Goal: Task Accomplishment & Management: Use online tool/utility

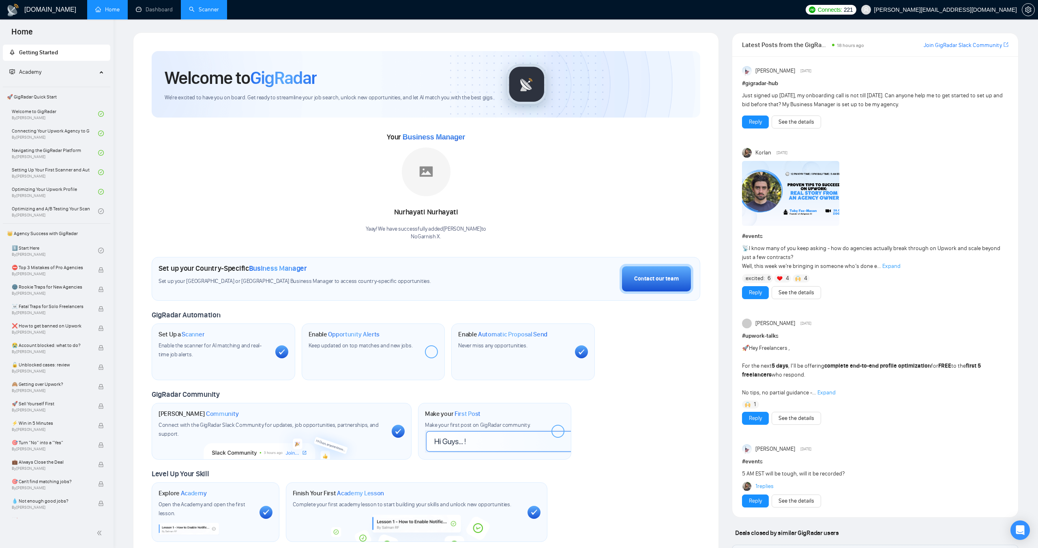
click at [217, 9] on link "Scanner" at bounding box center [204, 9] width 30 height 7
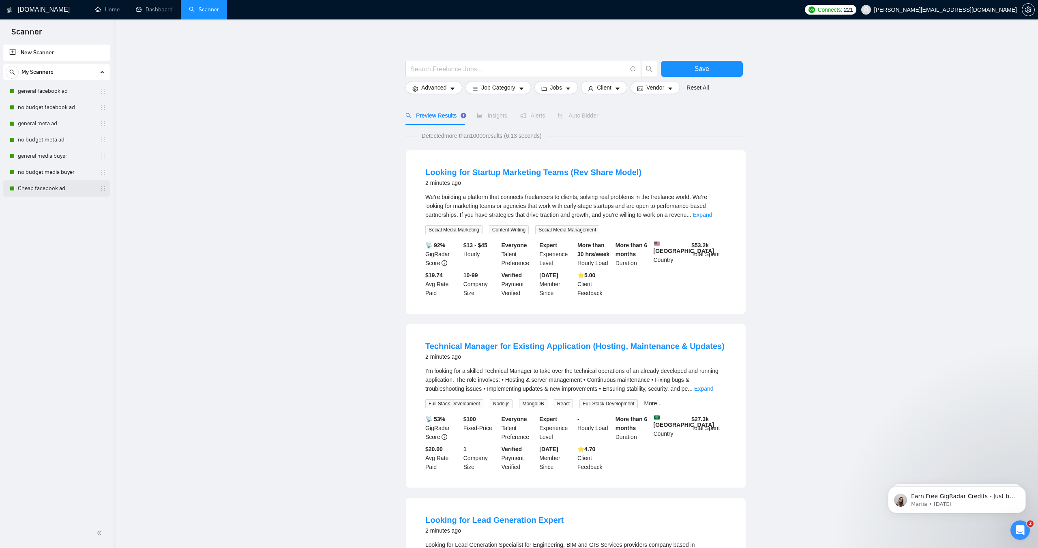
click at [46, 189] on link "Cheap facebook ad" at bounding box center [56, 188] width 77 height 16
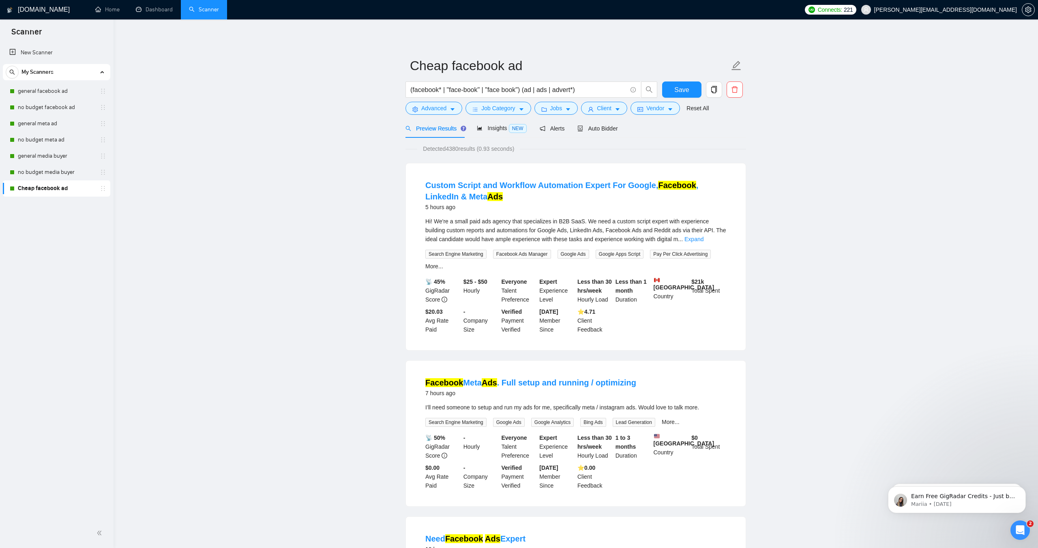
scroll to position [3, 0]
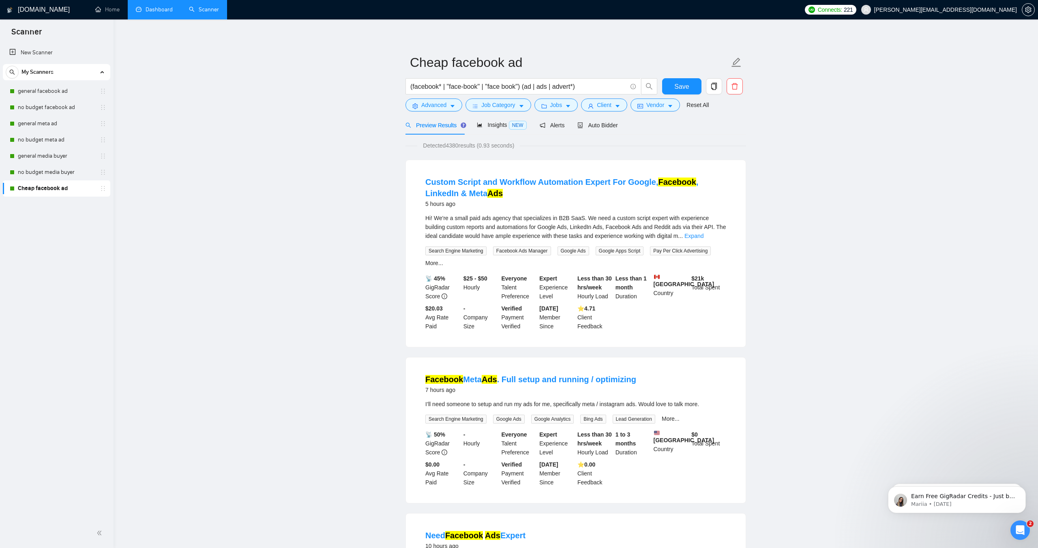
click at [158, 13] on link "Dashboard" at bounding box center [154, 9] width 37 height 7
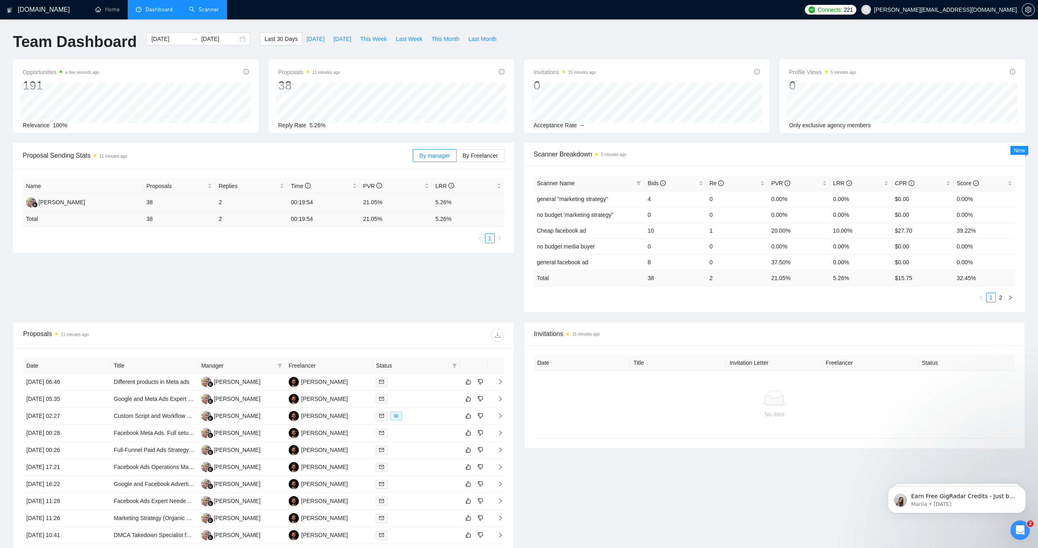
scroll to position [94, 0]
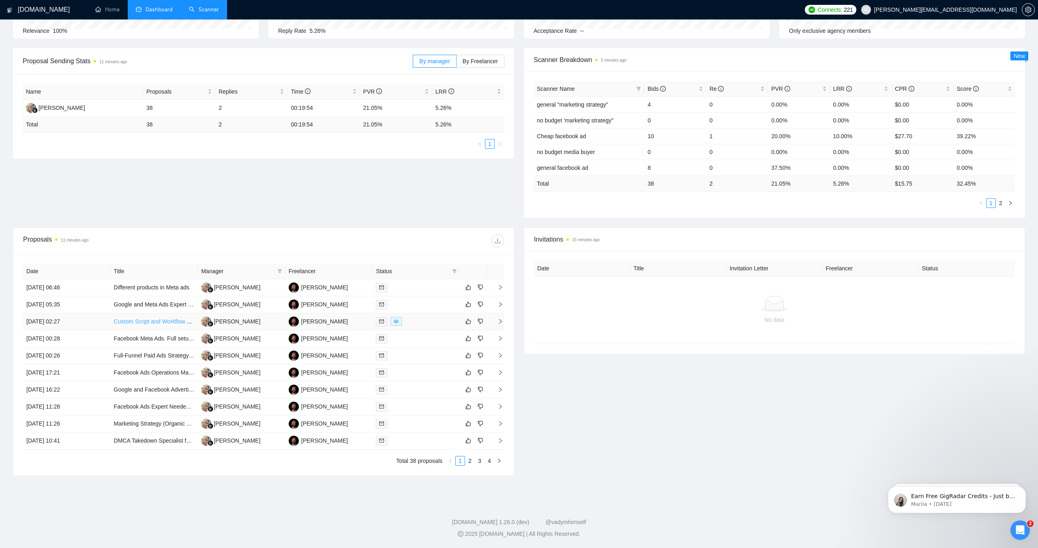
click at [166, 322] on link "Custom Script and Workflow Automation Expert For Google, Facebook, LinkedIn & M…" at bounding box center [230, 321] width 233 height 6
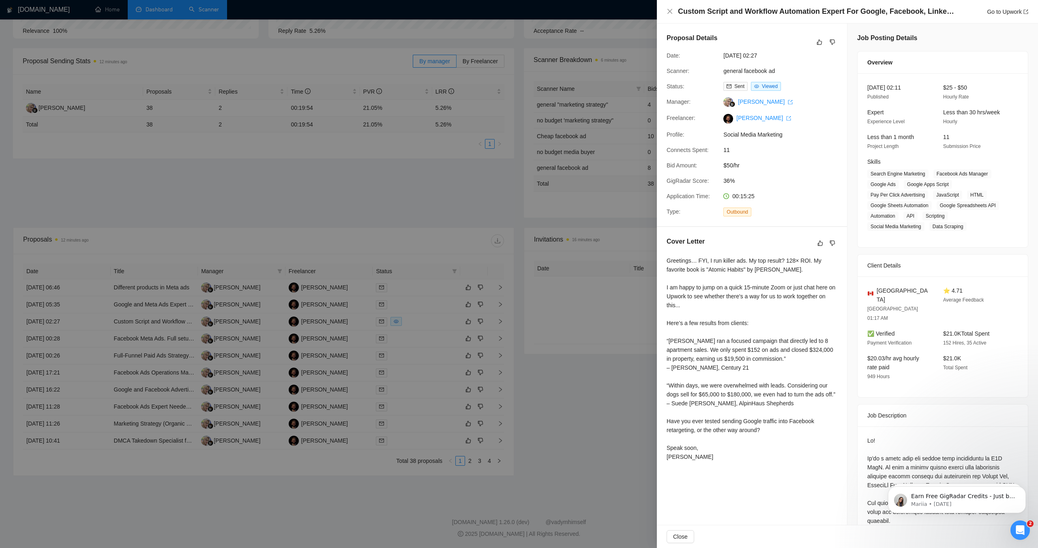
click at [547, 8] on div at bounding box center [519, 274] width 1038 height 548
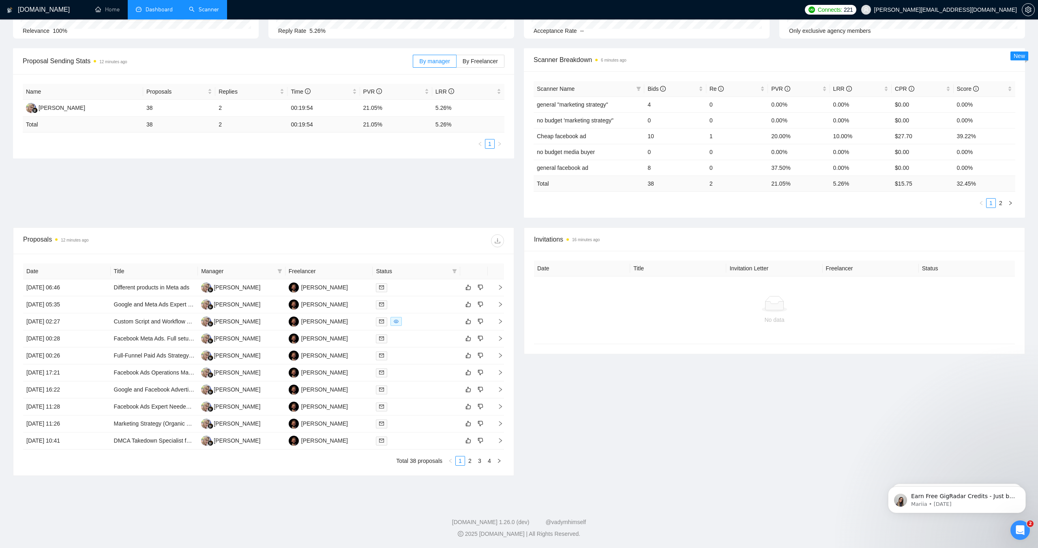
click at [206, 9] on link "Scanner" at bounding box center [204, 9] width 30 height 7
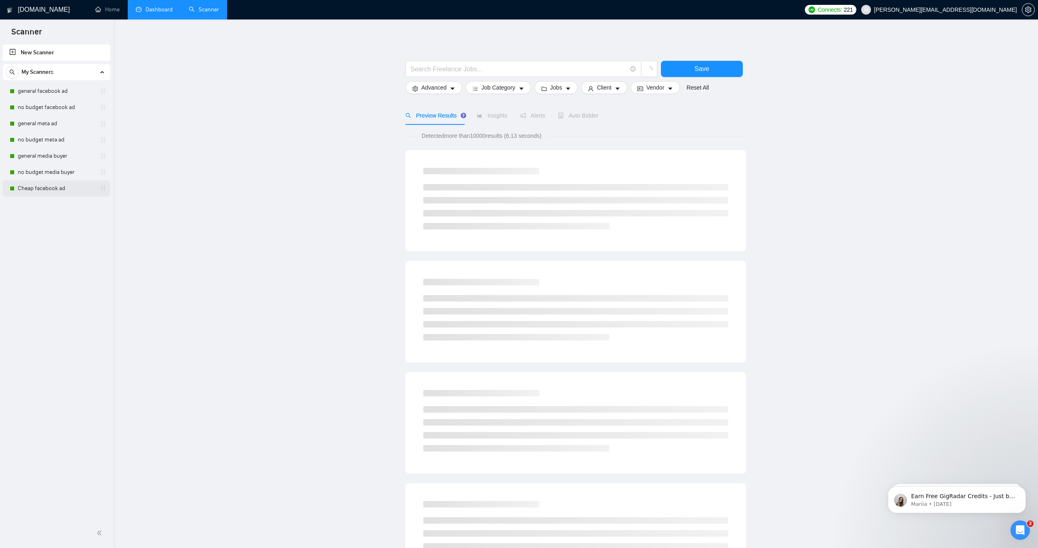
click at [57, 191] on link "Cheap facebook ad" at bounding box center [56, 188] width 77 height 16
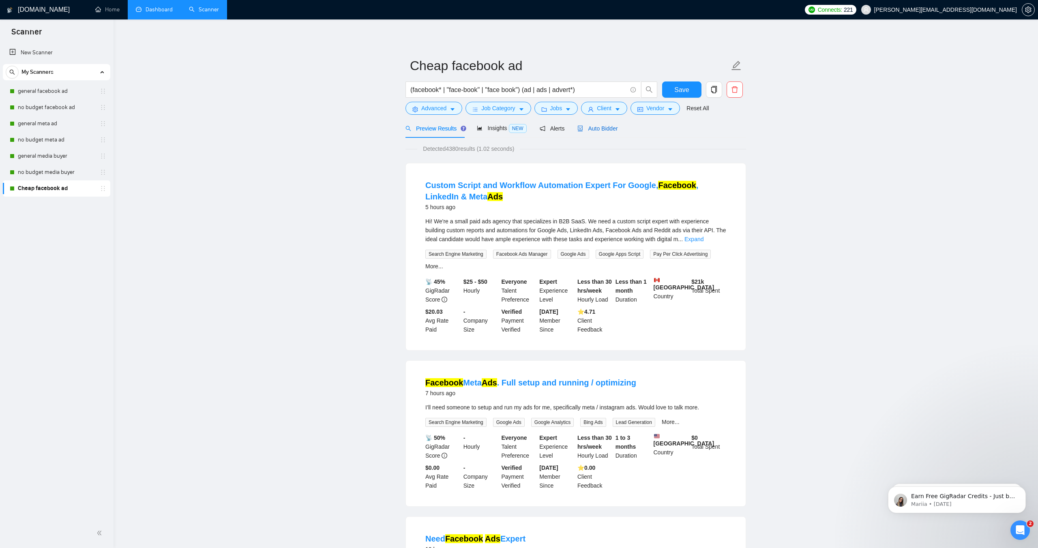
click at [597, 131] on span "Auto Bidder" at bounding box center [597, 128] width 40 height 6
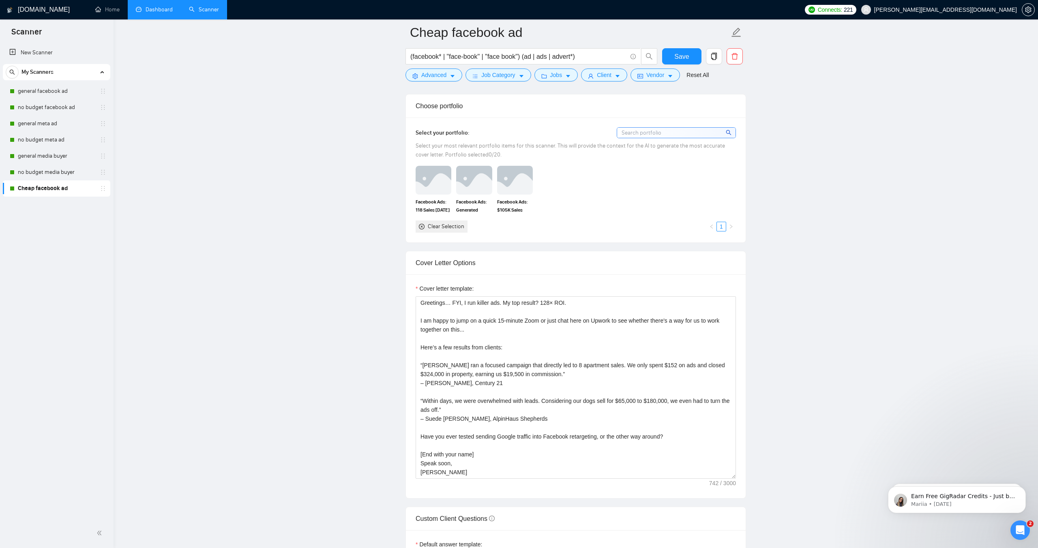
scroll to position [730, 0]
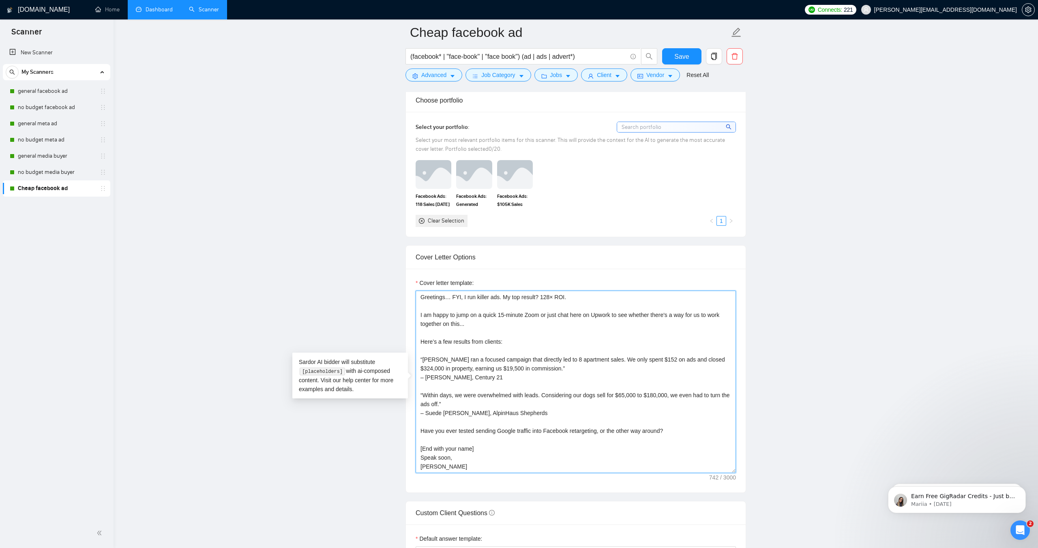
drag, startPoint x: 445, startPoint y: 297, endPoint x: 412, endPoint y: 298, distance: 32.9
click at [412, 298] on div "Cover letter template: Greetings… FYI, I run killer ads. My top result? 128× RO…" at bounding box center [576, 381] width 340 height 224
click at [842, 415] on main "Cheap facebook ad (facebook* | "face-book" | "face book") (ad | ads | advert*) …" at bounding box center [576, 451] width 899 height 2297
drag, startPoint x: 470, startPoint y: 298, endPoint x: 459, endPoint y: 299, distance: 11.0
click at [459, 299] on textarea "Hi it's [PERSON_NAME]… FYI, I run killer ads. My top result? 128× ROI. I am hap…" at bounding box center [576, 382] width 320 height 182
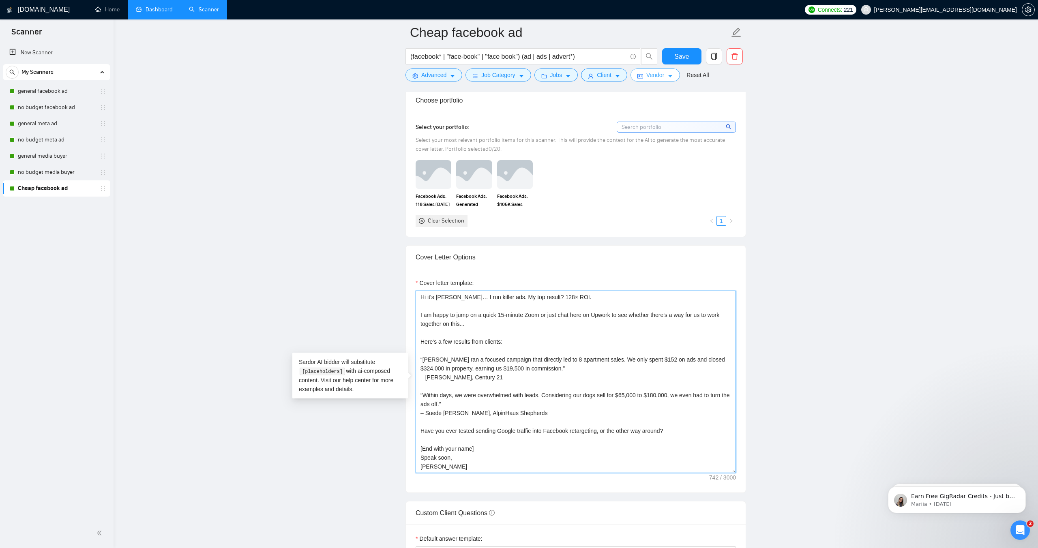
type textarea "Hi it's [PERSON_NAME]… I run killer ads. My top result? 128× ROI. I am happy to…"
click at [679, 56] on span "Save" at bounding box center [681, 56] width 15 height 10
click at [435, 184] on img at bounding box center [433, 174] width 34 height 27
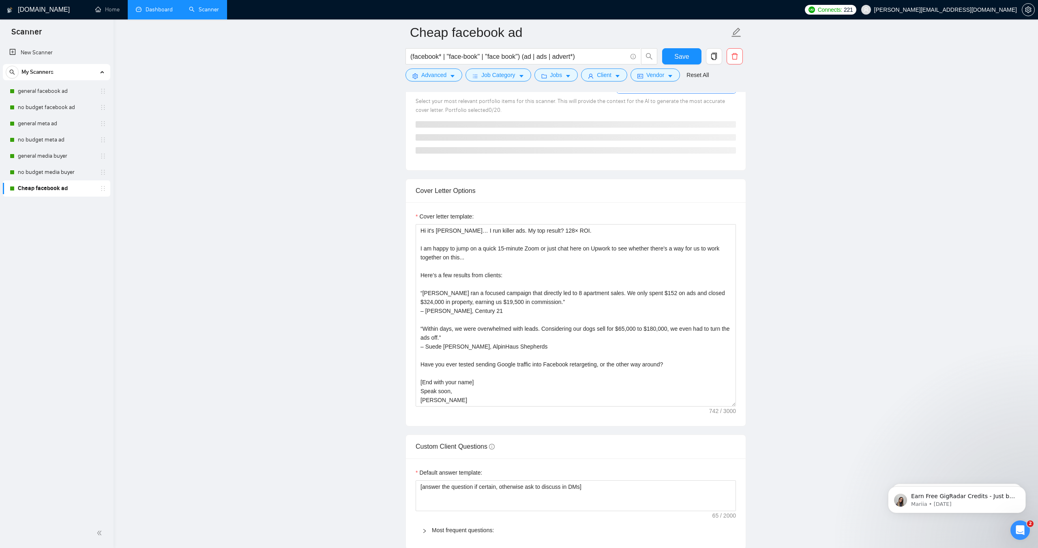
click at [474, 182] on div "Cover Letter Options" at bounding box center [576, 190] width 320 height 23
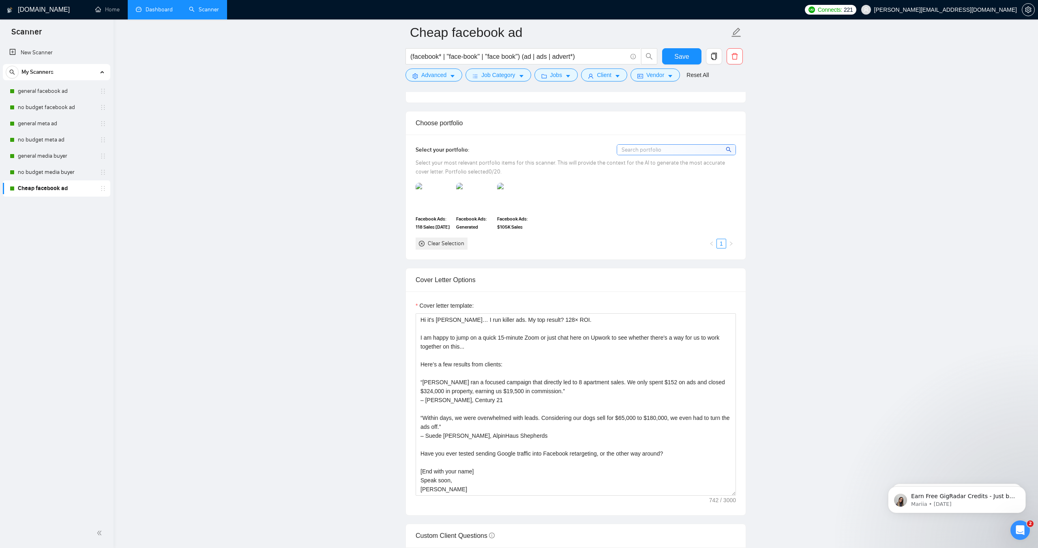
scroll to position [705, 0]
click at [440, 202] on img at bounding box center [433, 199] width 34 height 27
click at [473, 204] on img at bounding box center [474, 199] width 34 height 27
click at [522, 200] on img at bounding box center [515, 199] width 34 height 27
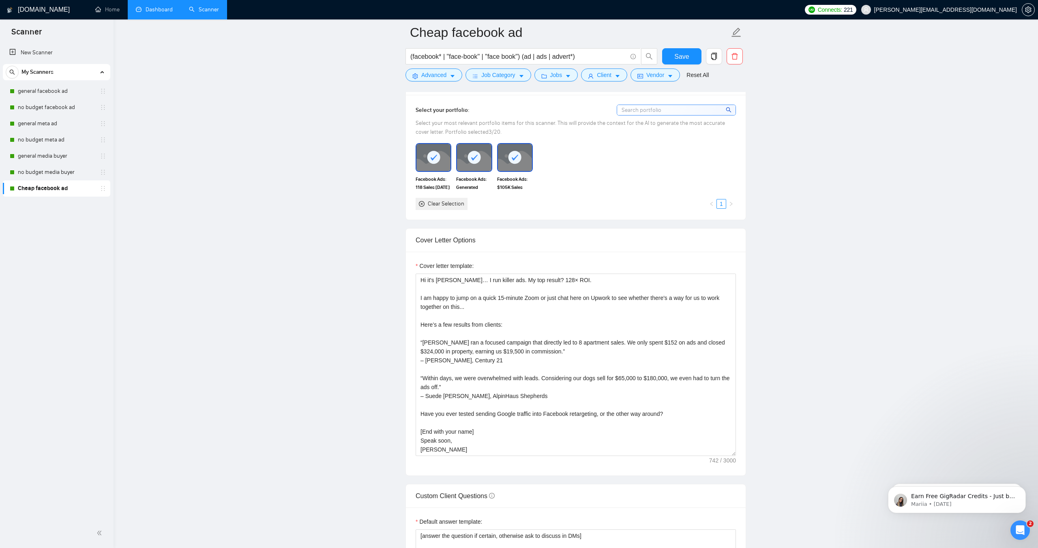
scroll to position [748, 0]
click at [677, 58] on span "Save" at bounding box center [681, 56] width 15 height 10
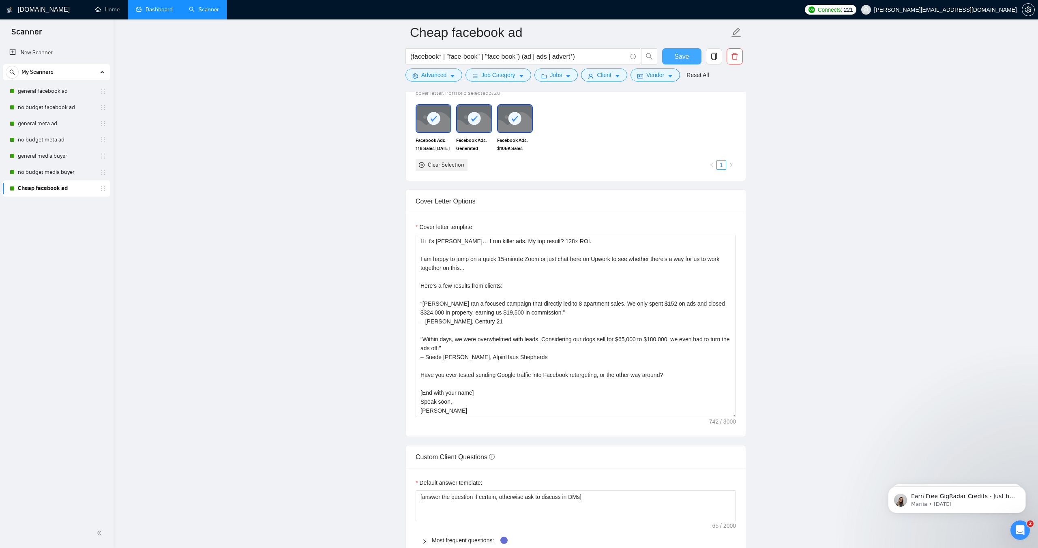
scroll to position [805, 0]
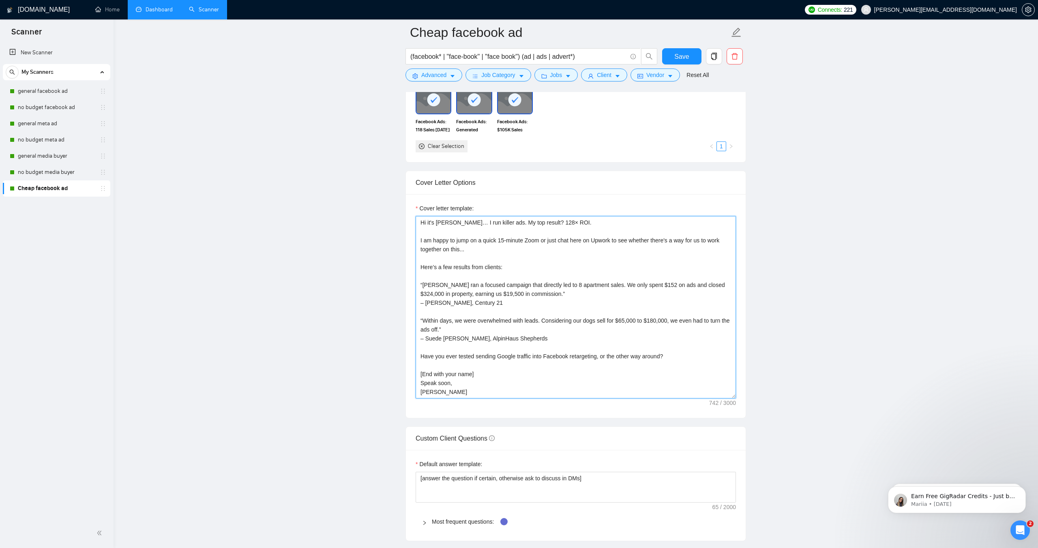
click at [446, 225] on textarea "Hi it's [PERSON_NAME]… I run killer ads. My top result? 128× ROI. I am happy to…" at bounding box center [576, 307] width 320 height 182
click at [46, 175] on link "no budget media buyer" at bounding box center [56, 172] width 77 height 16
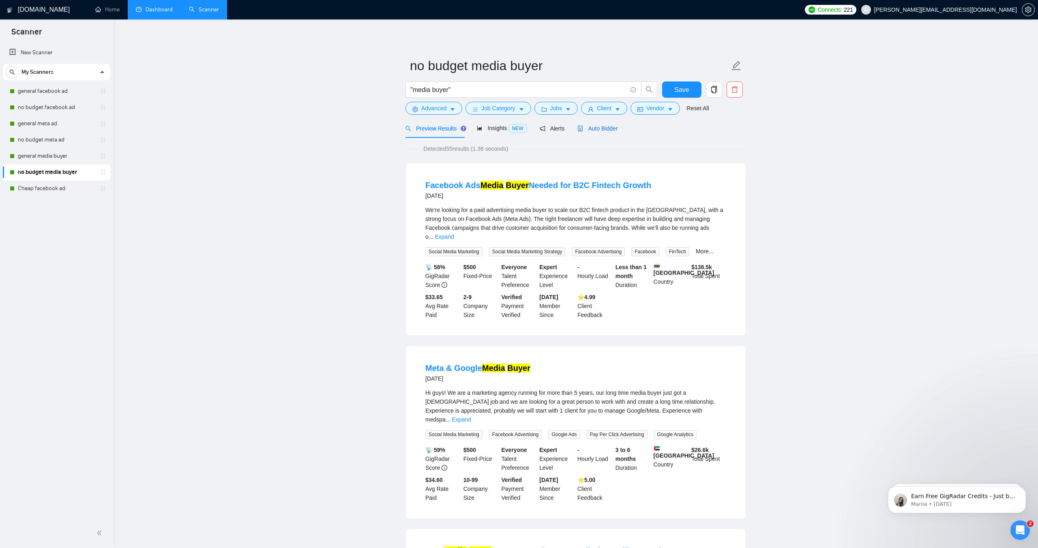
click at [592, 126] on span "Auto Bidder" at bounding box center [597, 128] width 40 height 6
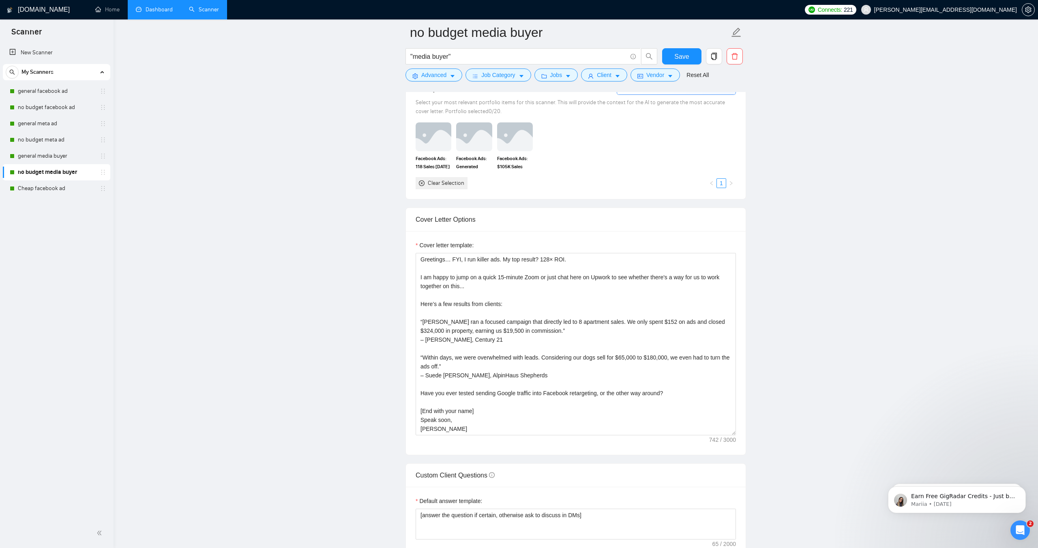
scroll to position [768, 0]
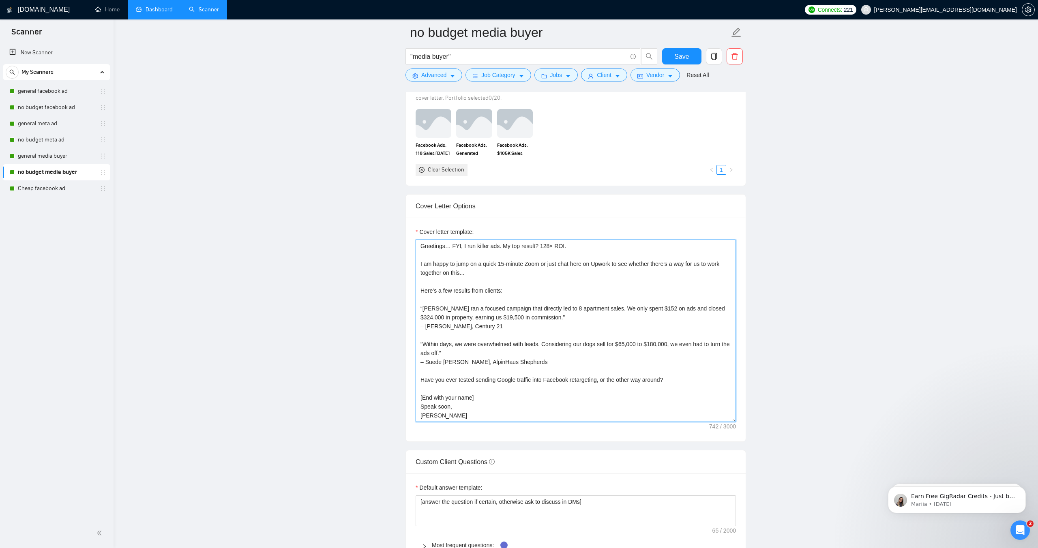
click at [475, 261] on textarea "Greetings… FYI, I run killer ads. My top result? 128× ROI. I am happy to jump o…" at bounding box center [576, 331] width 320 height 182
paste textarea "Hi it's [PERSON_NAME]…"
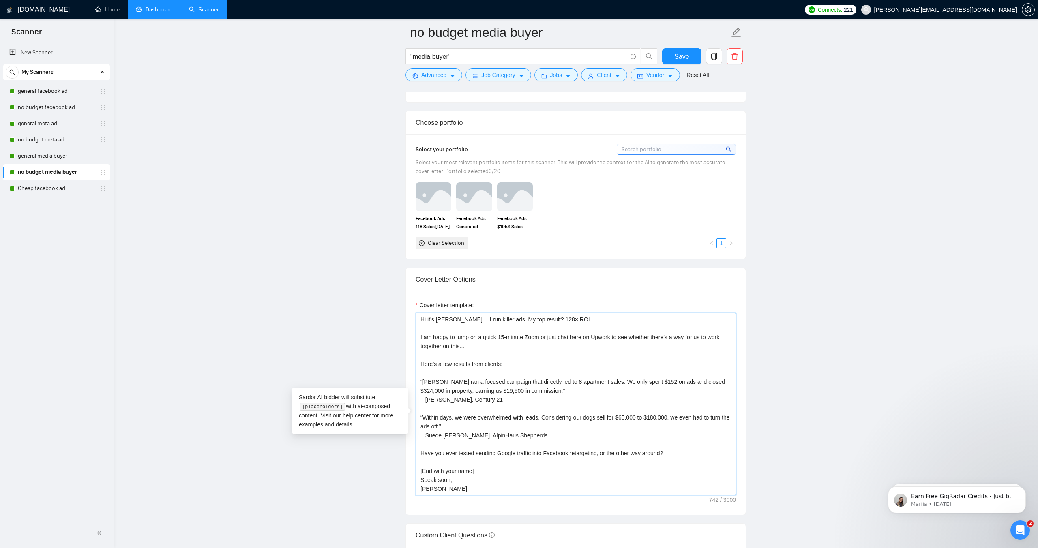
scroll to position [689, 0]
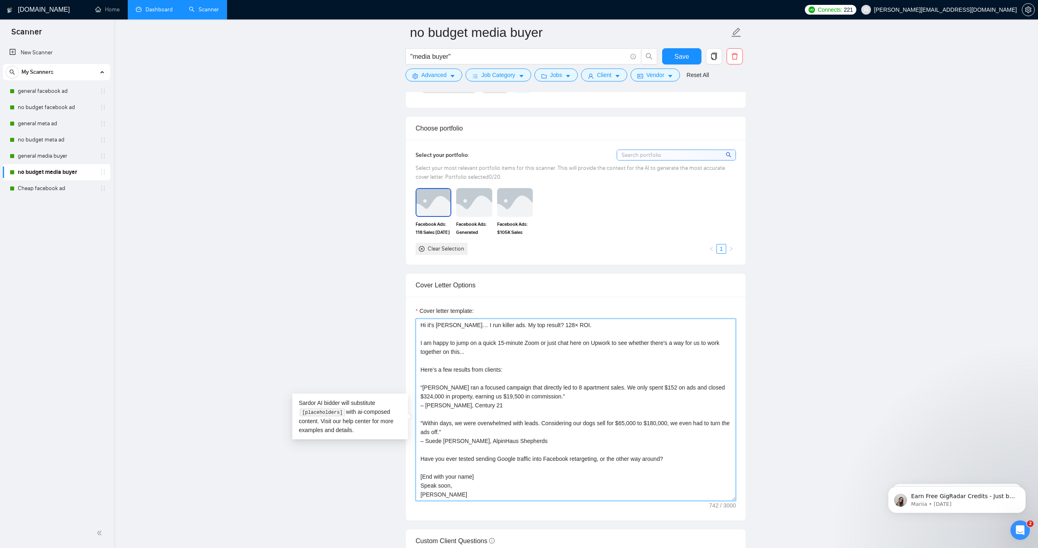
type textarea "Hi it's [PERSON_NAME]… I run killer ads. My top result? 128× ROI. I am happy to…"
click at [438, 216] on img at bounding box center [433, 202] width 34 height 27
click at [480, 216] on img at bounding box center [474, 202] width 34 height 27
click at [525, 216] on img at bounding box center [515, 202] width 34 height 27
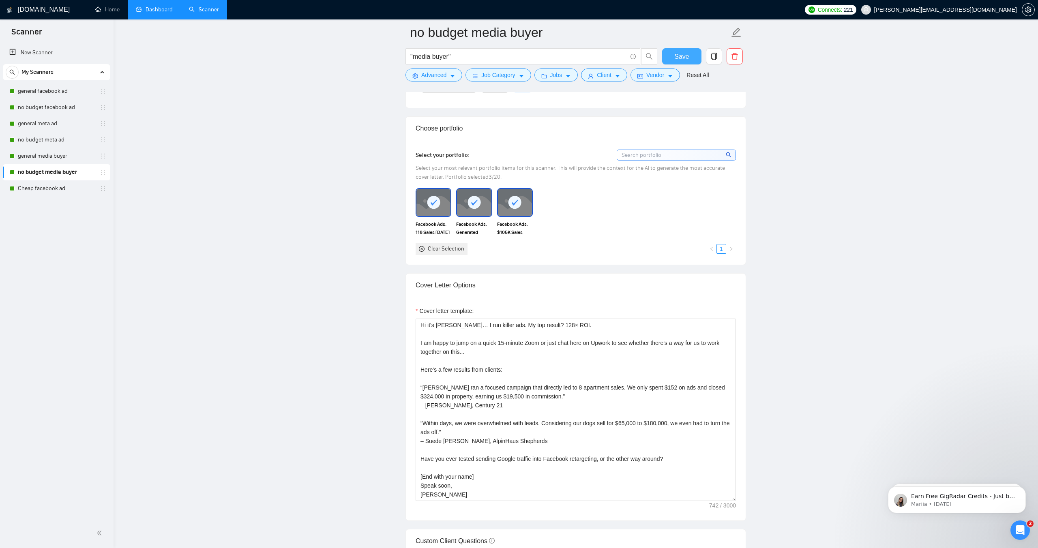
click at [675, 58] on span "Save" at bounding box center [681, 56] width 15 height 10
click at [36, 155] on link "general media buyer" at bounding box center [56, 156] width 77 height 16
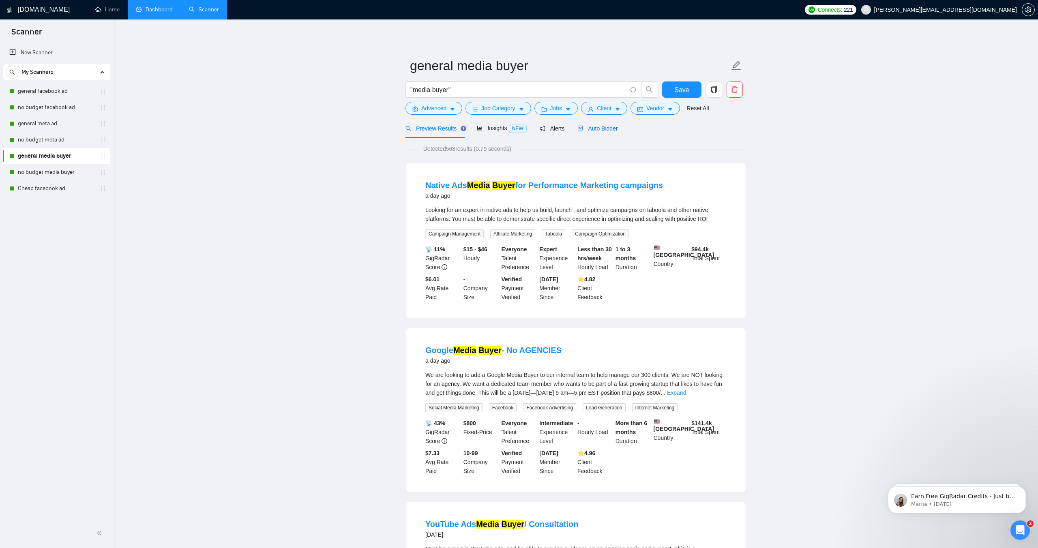
click at [602, 128] on span "Auto Bidder" at bounding box center [597, 128] width 40 height 6
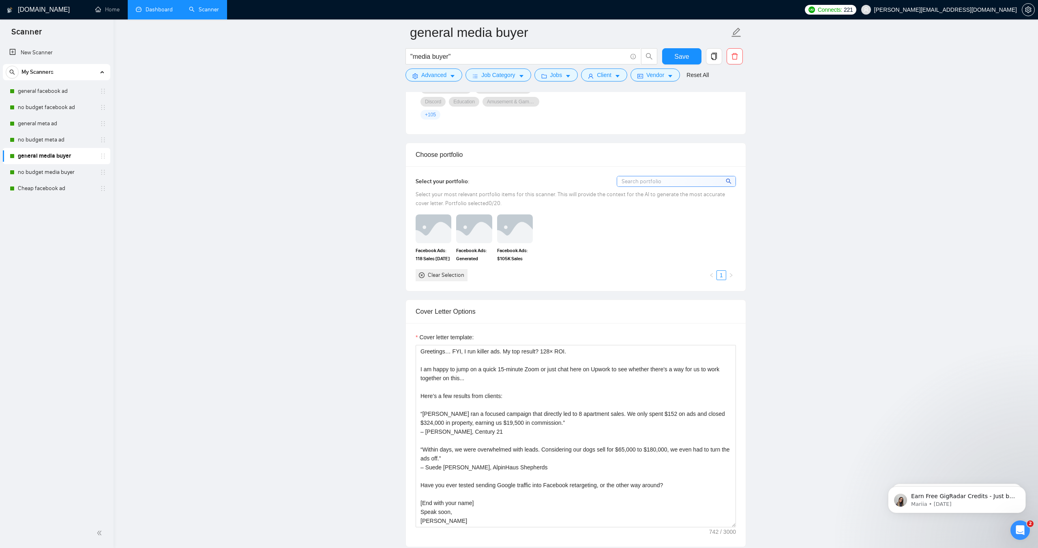
scroll to position [702, 0]
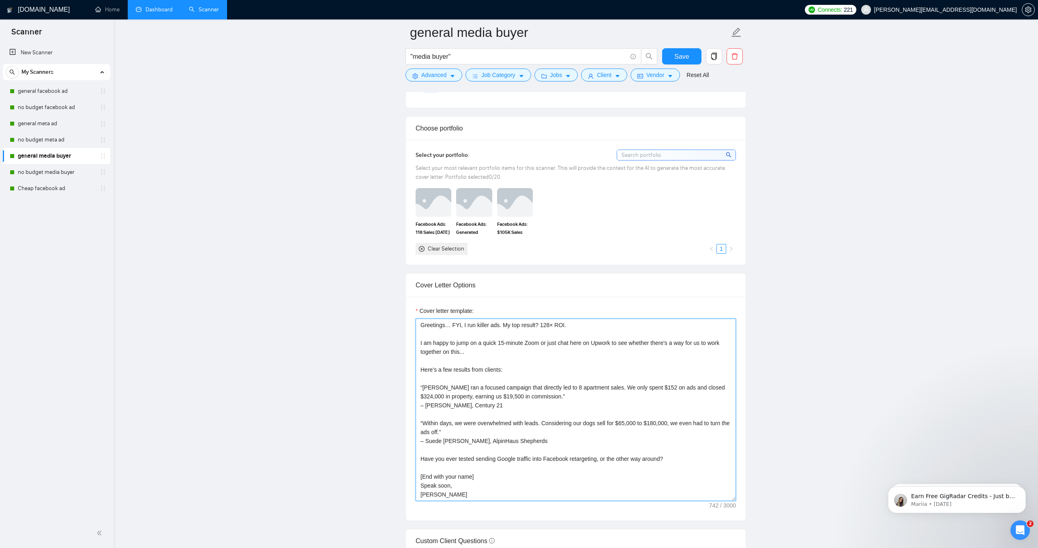
click at [486, 321] on textarea "Greetings… FYI, I run killer ads. My top result? 128× ROI. I am happy to jump o…" at bounding box center [576, 410] width 320 height 182
paste textarea "Hi it's [PERSON_NAME]…"
type textarea "Hi it's [PERSON_NAME]… I run killer ads. My top result? 128× ROI. I am happy to…"
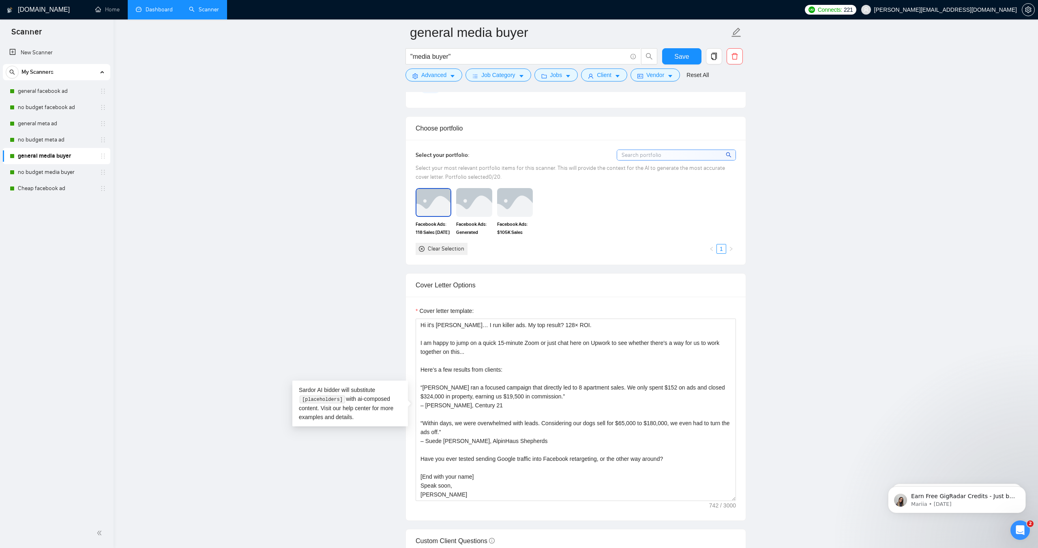
click at [426, 212] on img at bounding box center [433, 202] width 34 height 27
click at [458, 211] on img at bounding box center [474, 202] width 34 height 27
click at [528, 206] on img at bounding box center [515, 202] width 34 height 27
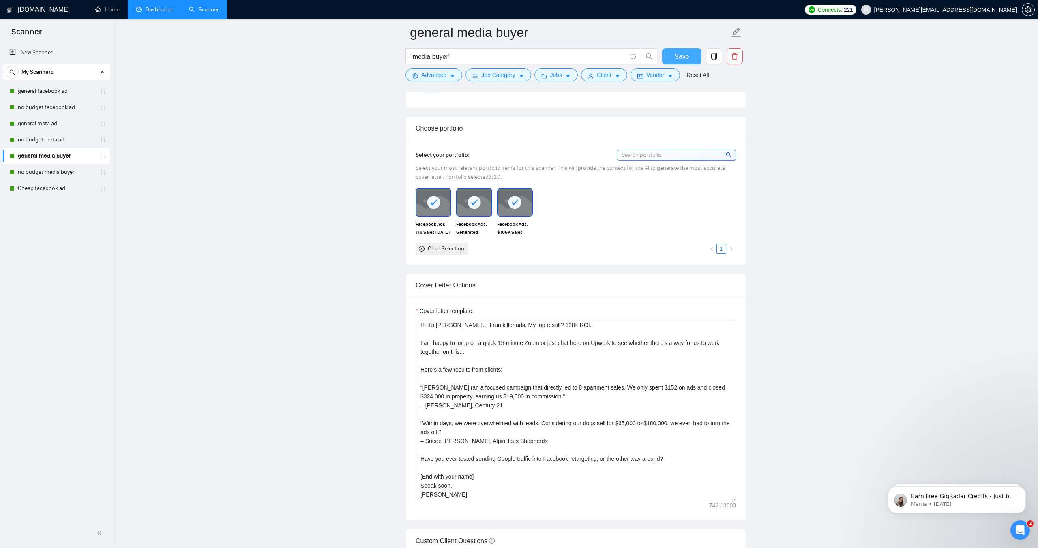
click at [687, 56] on span "Save" at bounding box center [681, 56] width 15 height 10
click at [58, 141] on link "no budget meta ad" at bounding box center [56, 140] width 77 height 16
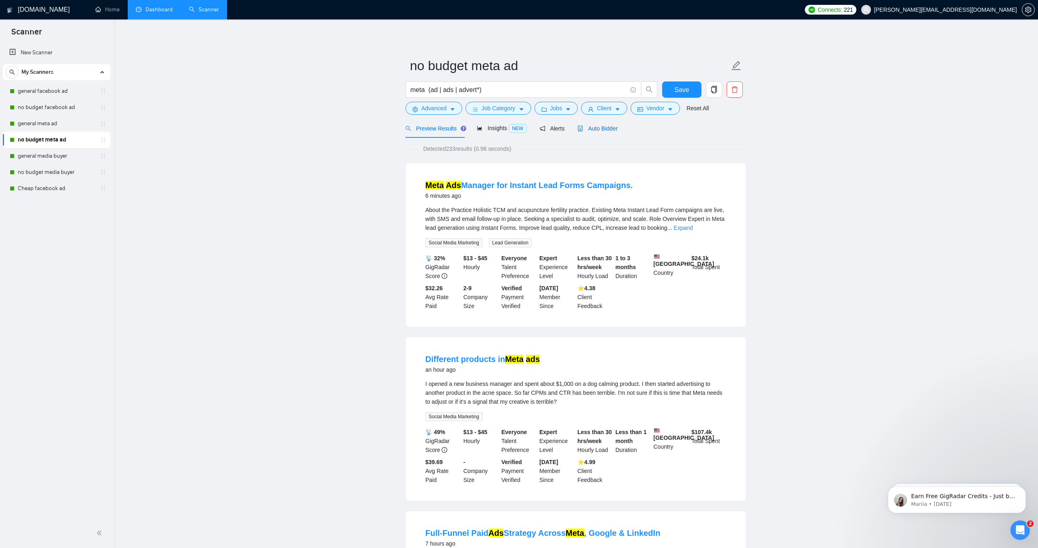
click at [590, 128] on span "Auto Bidder" at bounding box center [597, 128] width 40 height 6
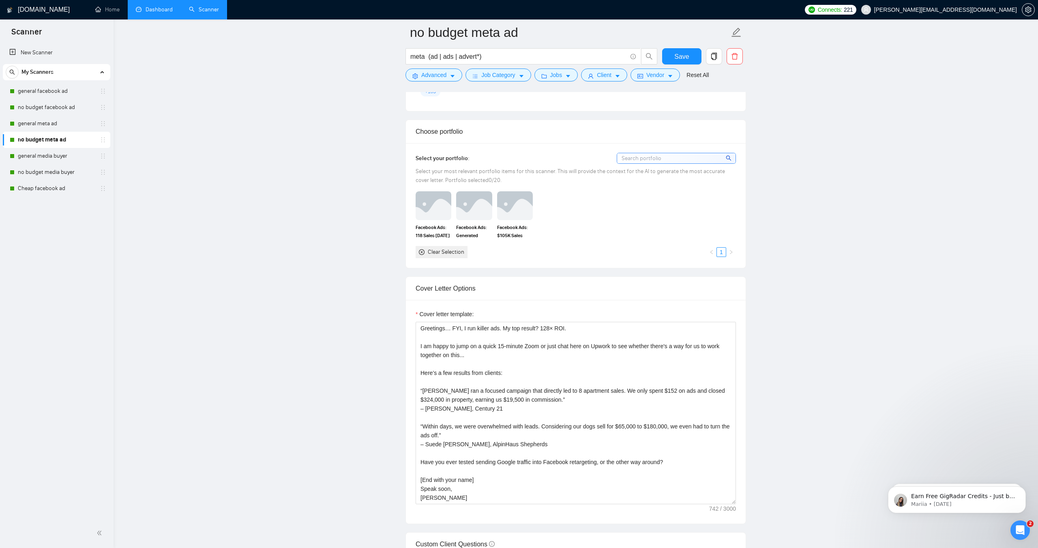
scroll to position [704, 0]
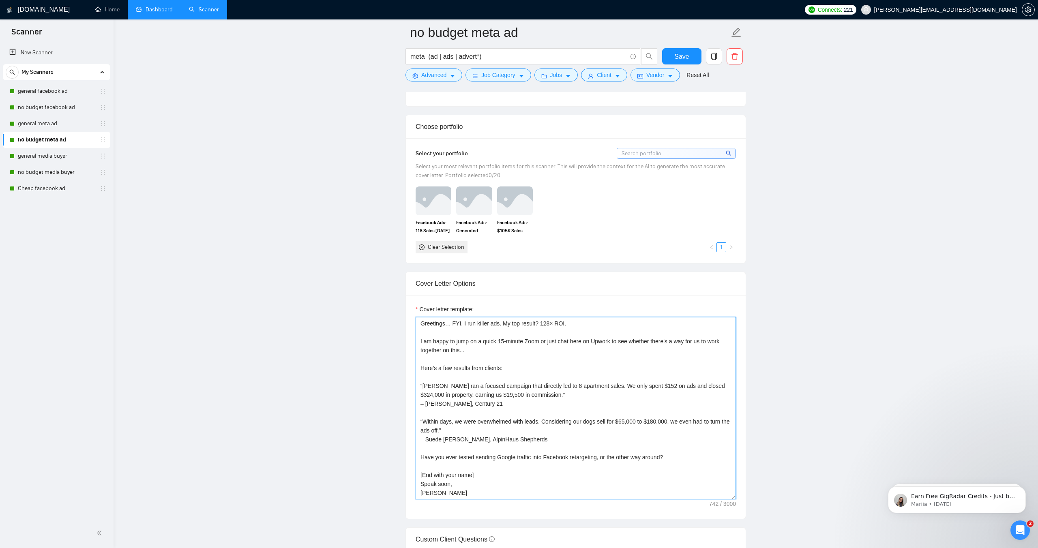
click at [487, 323] on textarea "Greetings… FYI, I run killer ads. My top result? 128× ROI. I am happy to jump o…" at bounding box center [576, 408] width 320 height 182
paste textarea "Hi it's [PERSON_NAME]…"
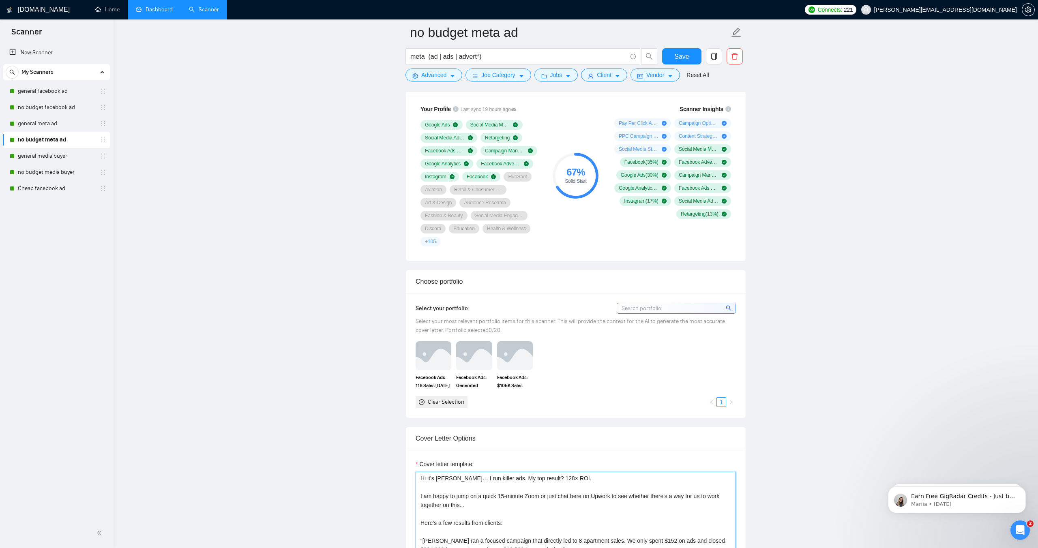
scroll to position [532, 0]
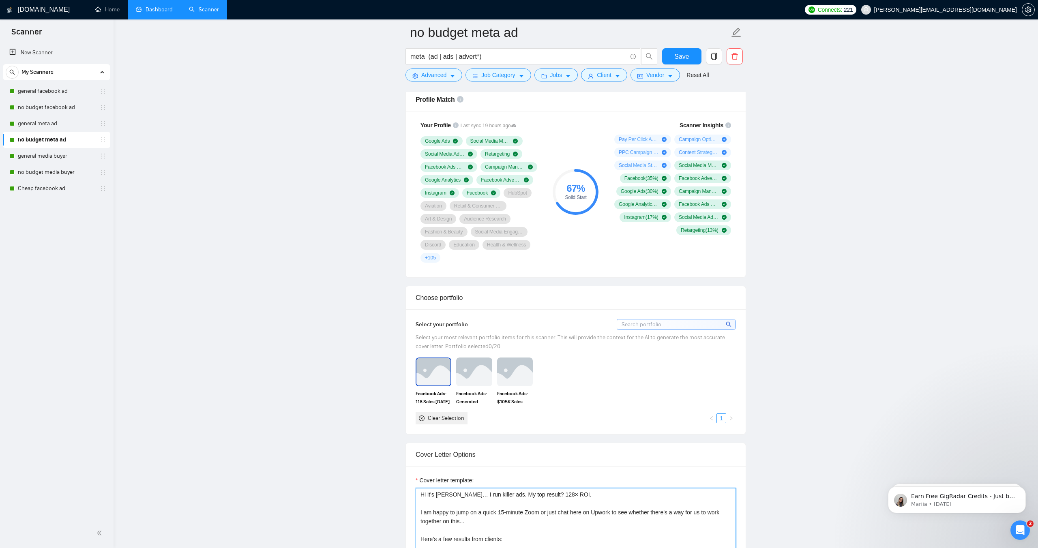
type textarea "Hi it's [PERSON_NAME]… I run killer ads. My top result? 128× ROI. I am happy to…"
click at [430, 375] on img at bounding box center [433, 371] width 34 height 27
click at [462, 371] on img at bounding box center [474, 371] width 34 height 27
click at [528, 375] on img at bounding box center [515, 371] width 34 height 27
click at [682, 56] on span "Save" at bounding box center [681, 56] width 15 height 10
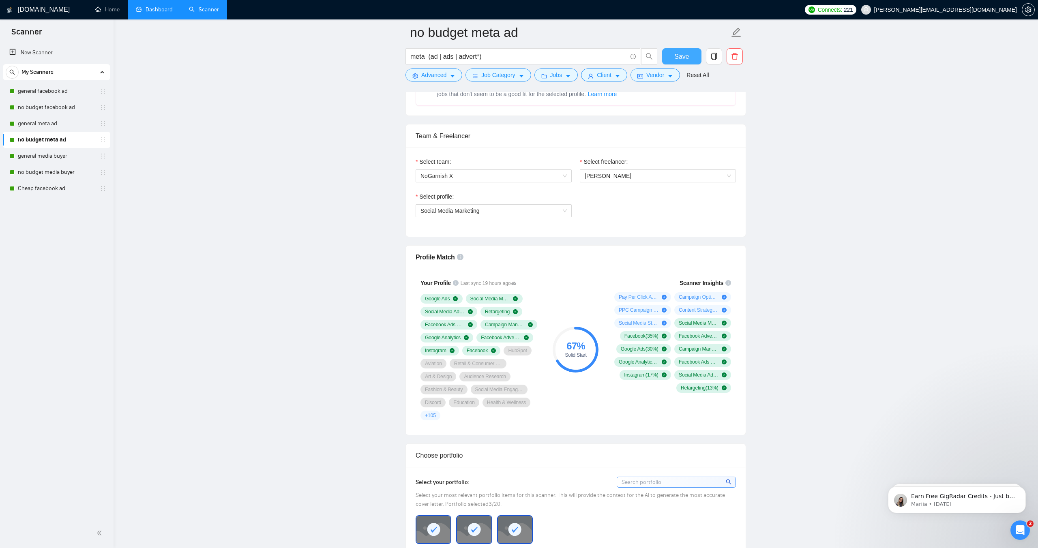
scroll to position [377, 0]
drag, startPoint x: 678, startPoint y: 58, endPoint x: 647, endPoint y: 65, distance: 31.6
click at [678, 58] on span "Save" at bounding box center [681, 56] width 15 height 10
click at [29, 126] on link "general meta ad" at bounding box center [56, 124] width 77 height 16
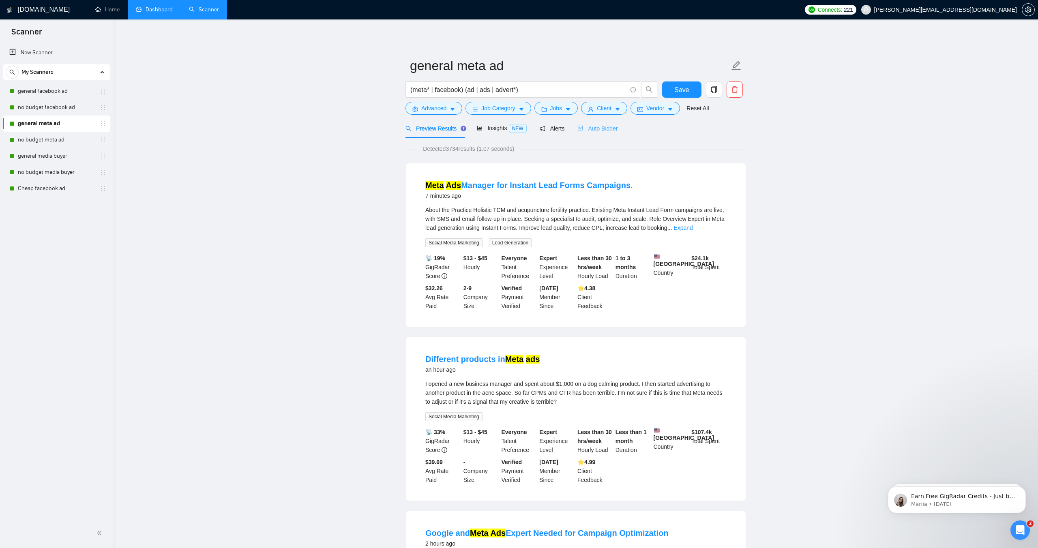
click at [605, 135] on div "Auto Bidder" at bounding box center [597, 128] width 40 height 19
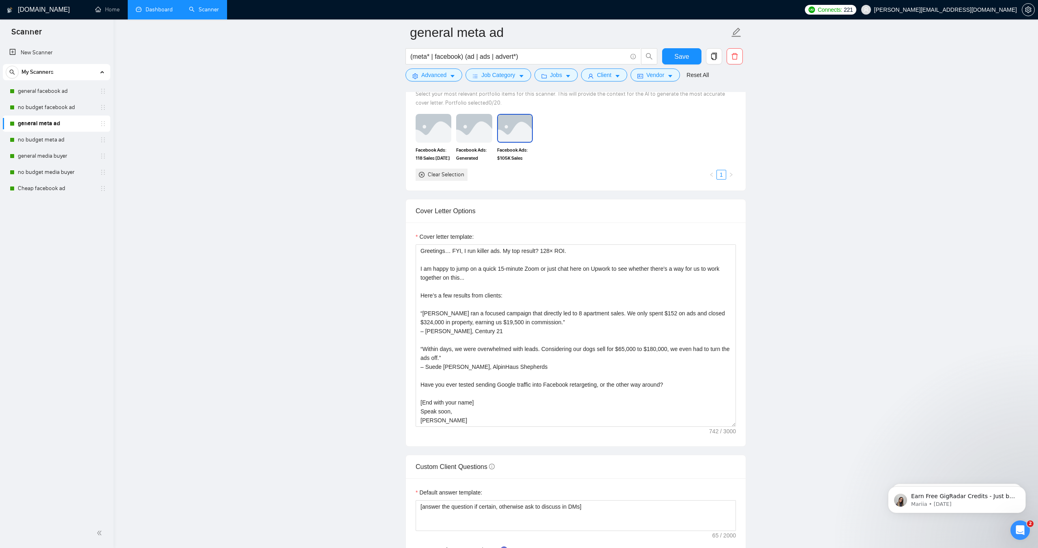
scroll to position [787, 0]
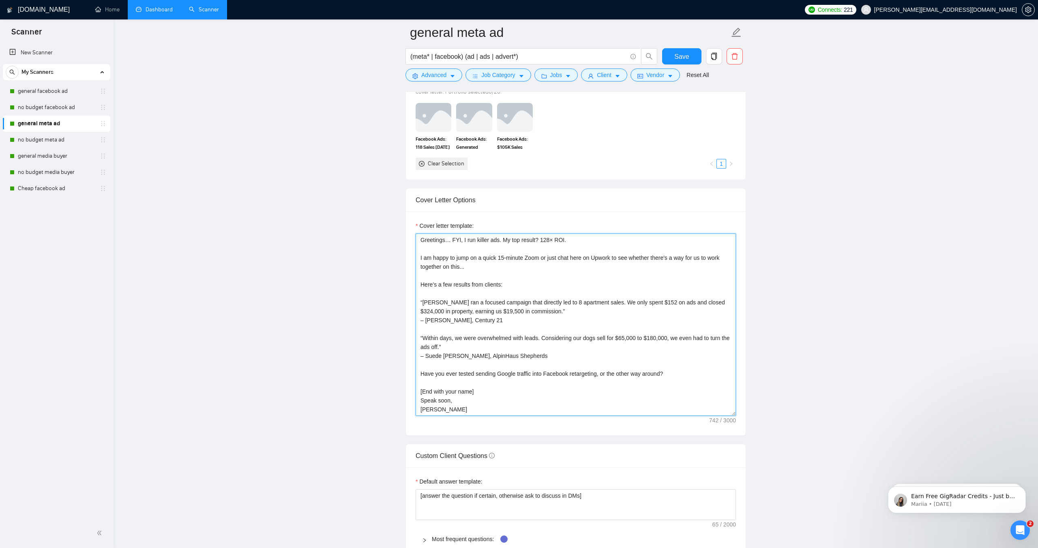
click at [479, 242] on textarea "Greetings… FYI, I run killer ads. My top result? 128× ROI. I am happy to jump o…" at bounding box center [576, 325] width 320 height 182
paste textarea "Hi it's [PERSON_NAME]…"
type textarea "Hi it's [PERSON_NAME]… I run killer ads. My top result? 128× ROI. I am happy to…"
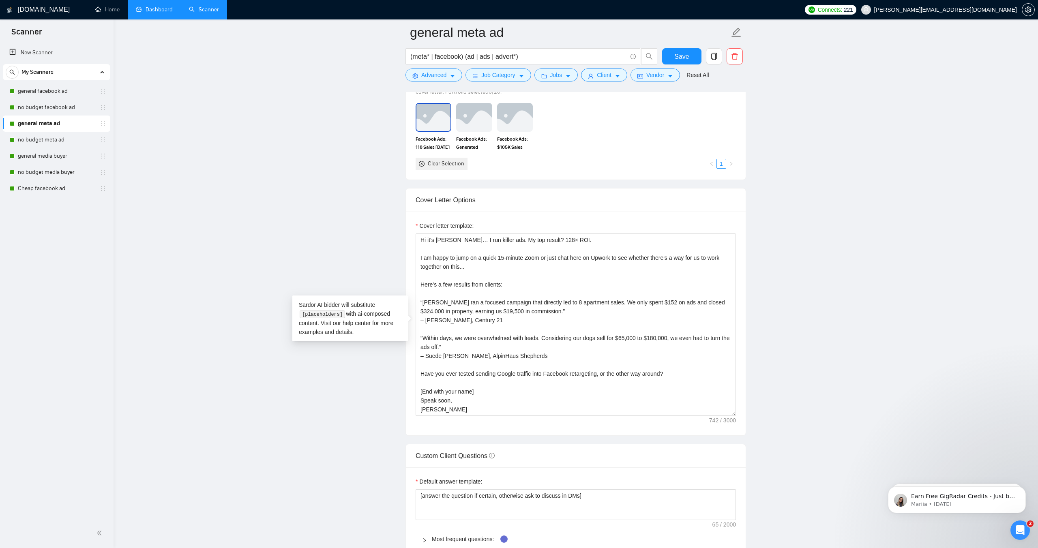
click at [431, 113] on img at bounding box center [433, 117] width 34 height 27
click at [472, 116] on img at bounding box center [474, 117] width 34 height 27
click at [522, 123] on img at bounding box center [515, 117] width 34 height 27
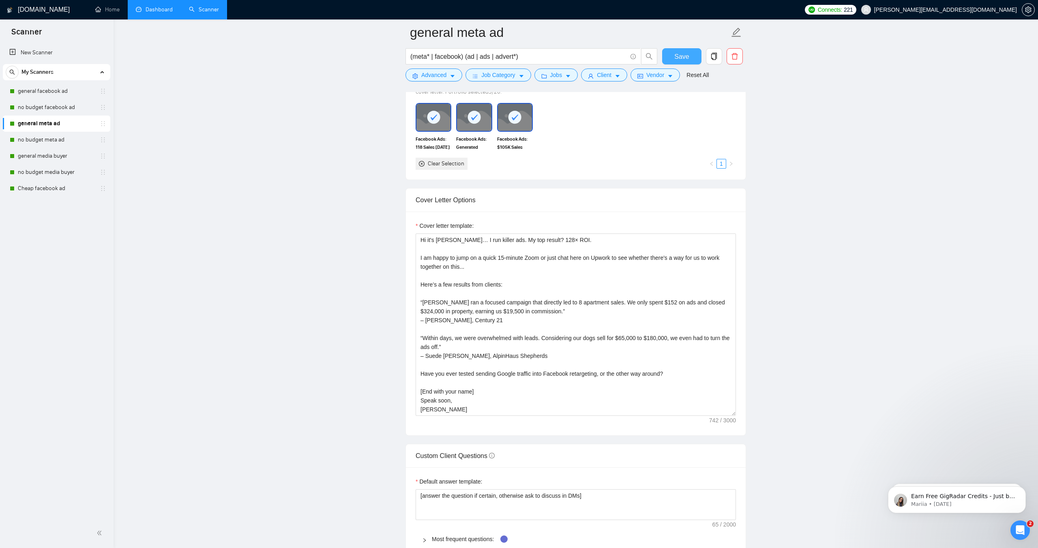
click at [682, 58] on span "Save" at bounding box center [681, 56] width 15 height 10
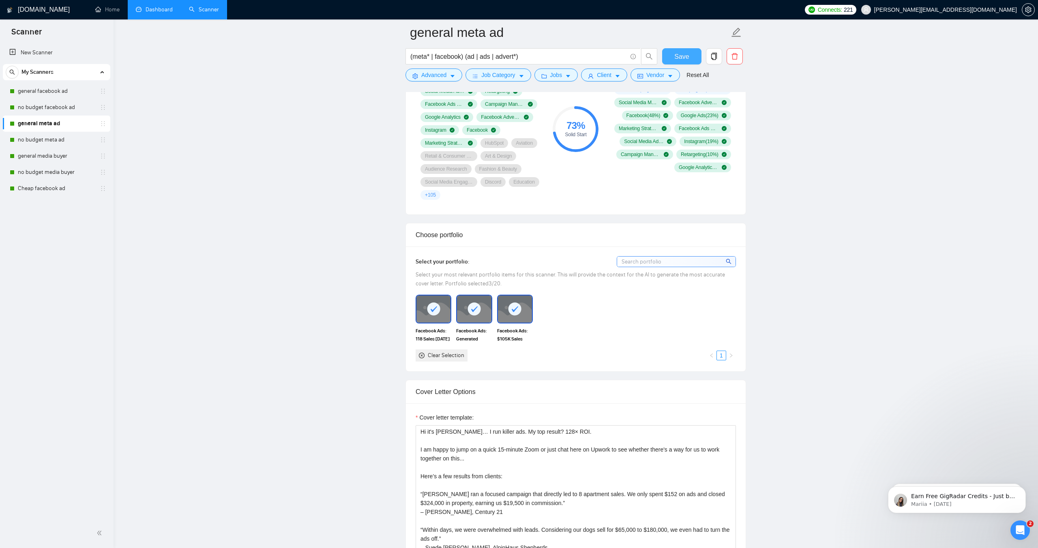
scroll to position [601, 0]
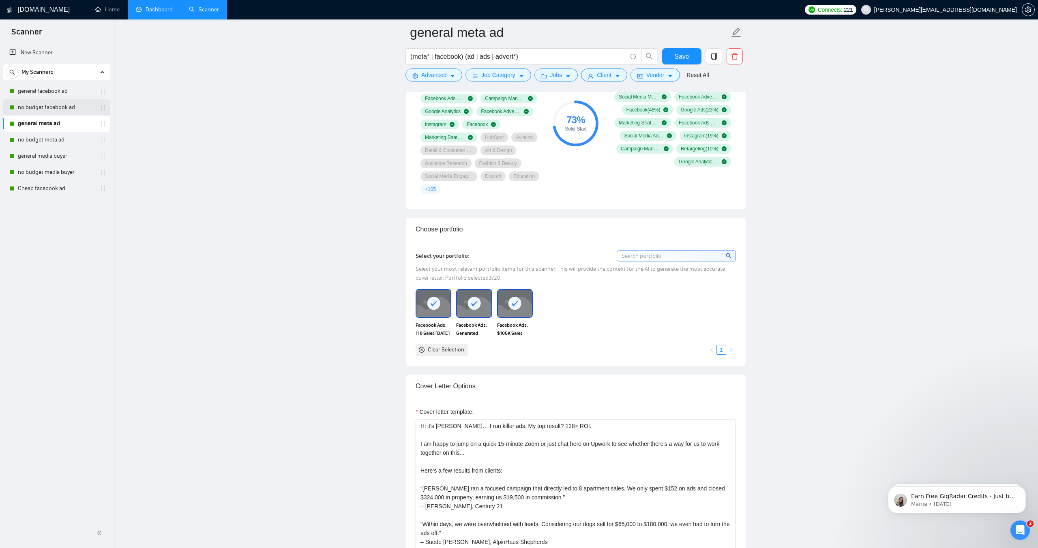
click at [57, 109] on link "no budget facebook ad" at bounding box center [56, 107] width 77 height 16
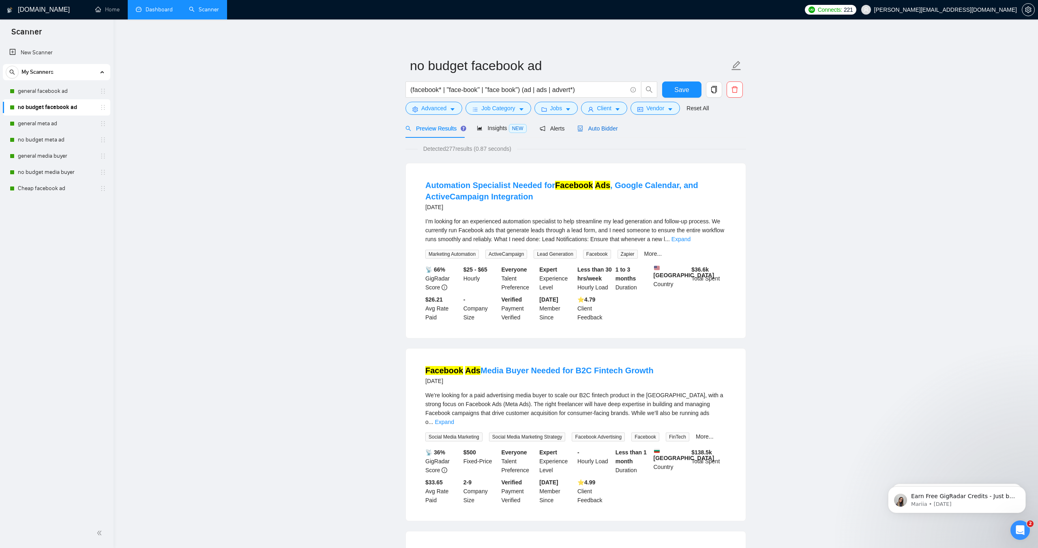
click at [594, 129] on span "Auto Bidder" at bounding box center [597, 128] width 40 height 6
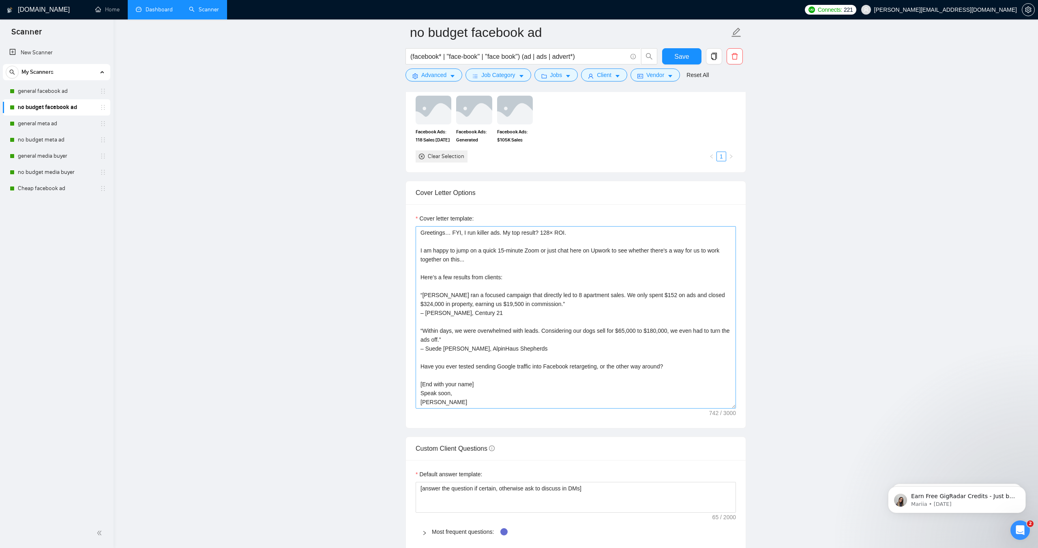
scroll to position [788, 0]
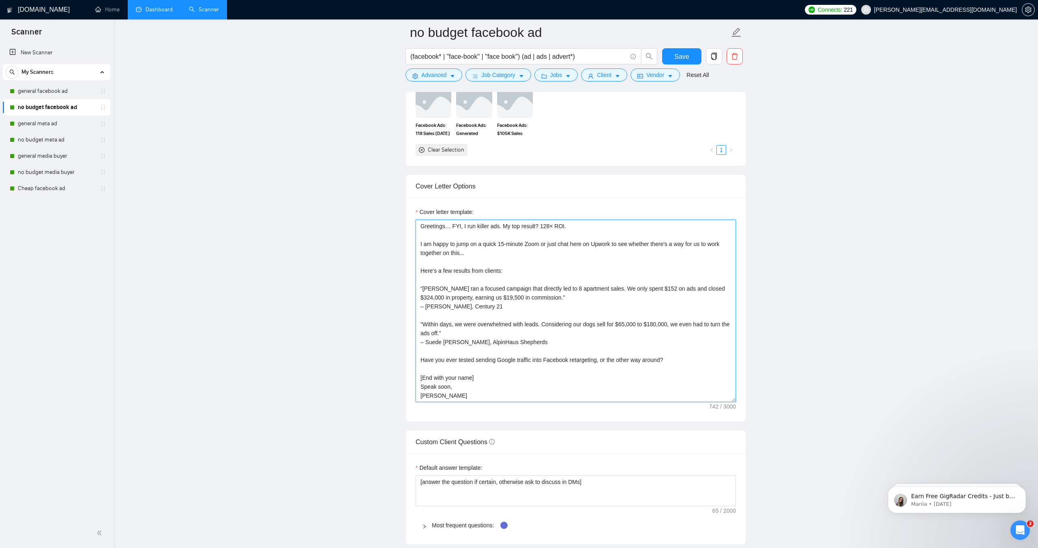
click at [472, 225] on textarea "Greetings… FYI, I run killer ads. My top result? 128× ROI. I am happy to jump o…" at bounding box center [576, 311] width 320 height 182
paste textarea "Hi it's [PERSON_NAME]…"
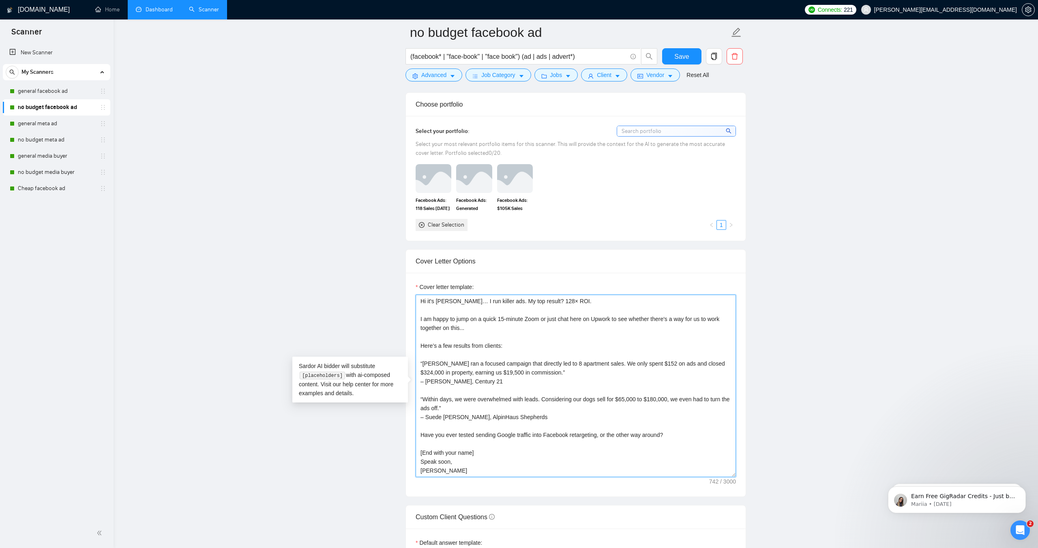
scroll to position [702, 0]
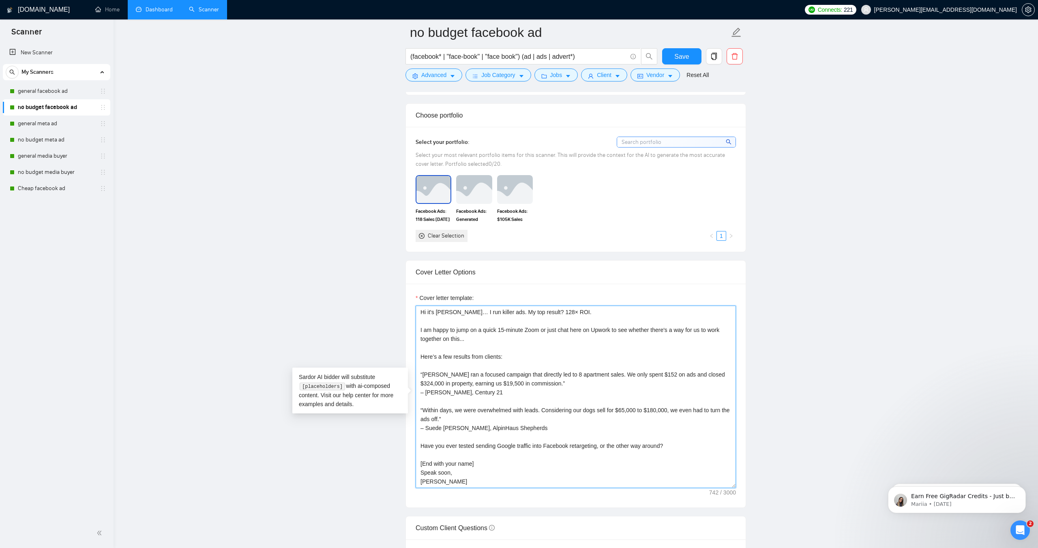
type textarea "Hi it's [PERSON_NAME]… I run killer ads. My top result? 128× ROI. I am happy to…"
click at [430, 192] on img at bounding box center [433, 189] width 34 height 27
click at [467, 185] on img at bounding box center [474, 189] width 34 height 27
click at [524, 200] on img at bounding box center [515, 189] width 34 height 27
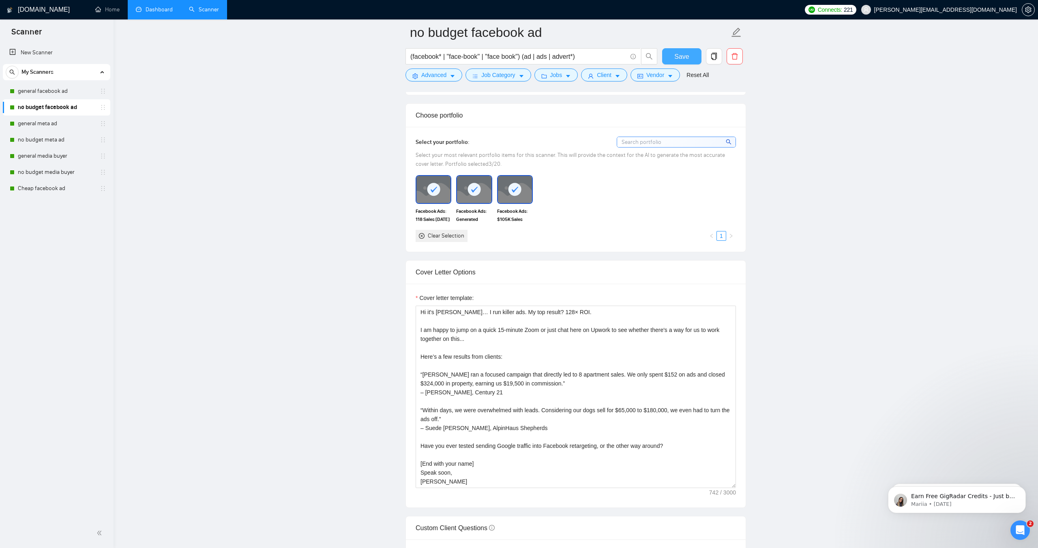
drag, startPoint x: 685, startPoint y: 61, endPoint x: 657, endPoint y: 88, distance: 39.3
click at [685, 61] on span "Save" at bounding box center [681, 56] width 15 height 10
click at [43, 92] on link "general facebook ad" at bounding box center [56, 91] width 77 height 16
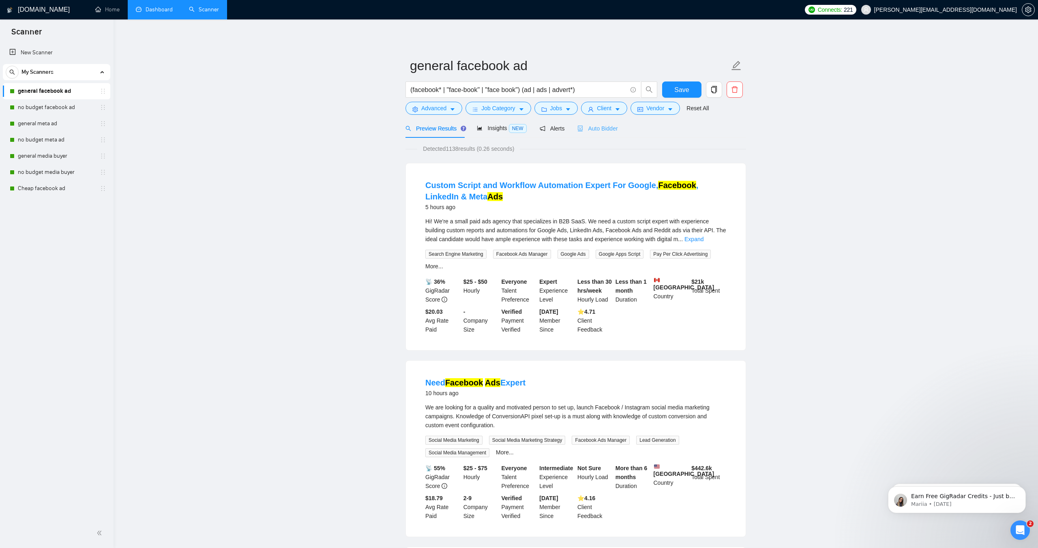
click at [600, 123] on div "Auto Bidder" at bounding box center [597, 128] width 40 height 19
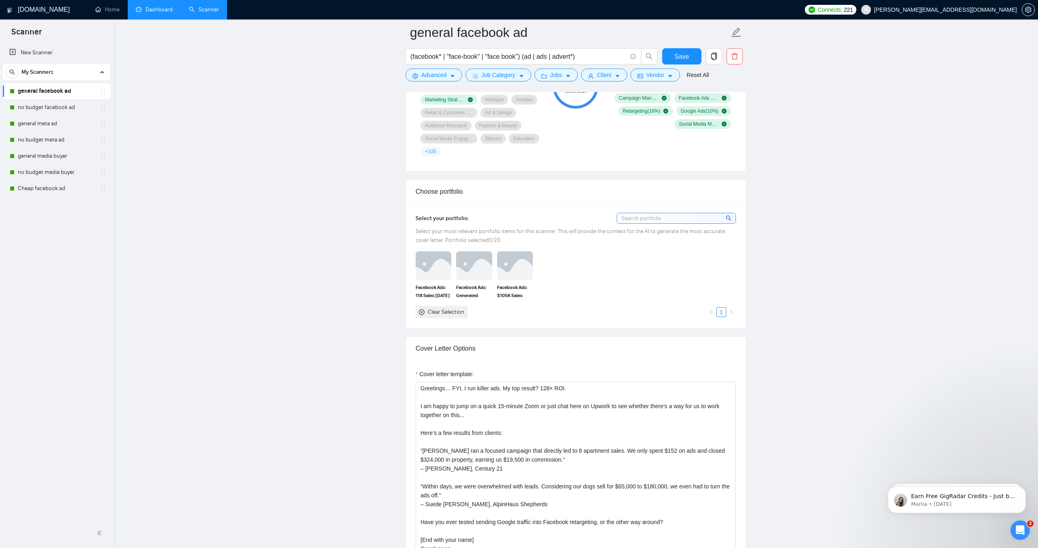
scroll to position [648, 0]
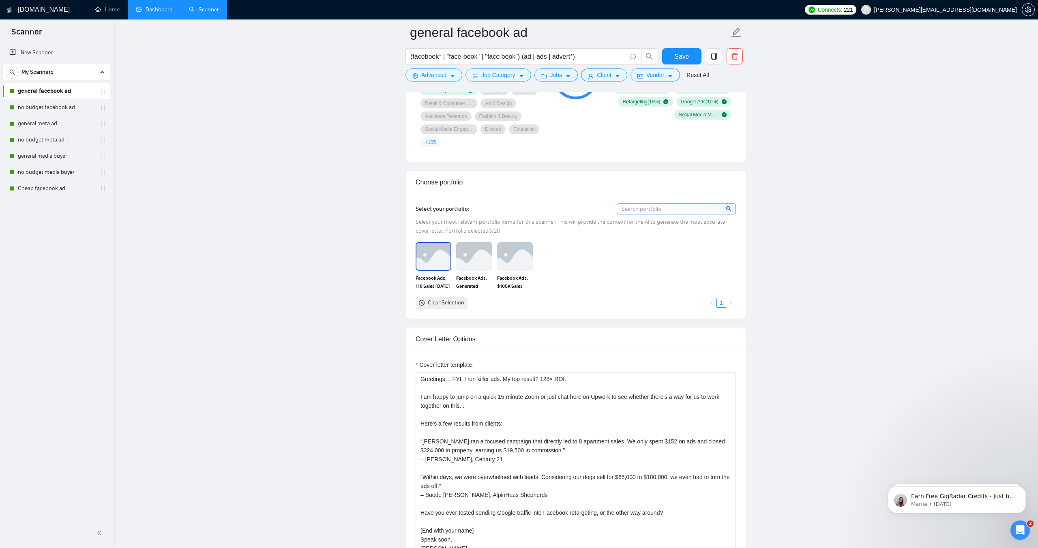
click at [438, 253] on img at bounding box center [433, 256] width 34 height 27
click at [485, 256] on img at bounding box center [474, 256] width 34 height 27
click at [500, 257] on img at bounding box center [515, 256] width 34 height 27
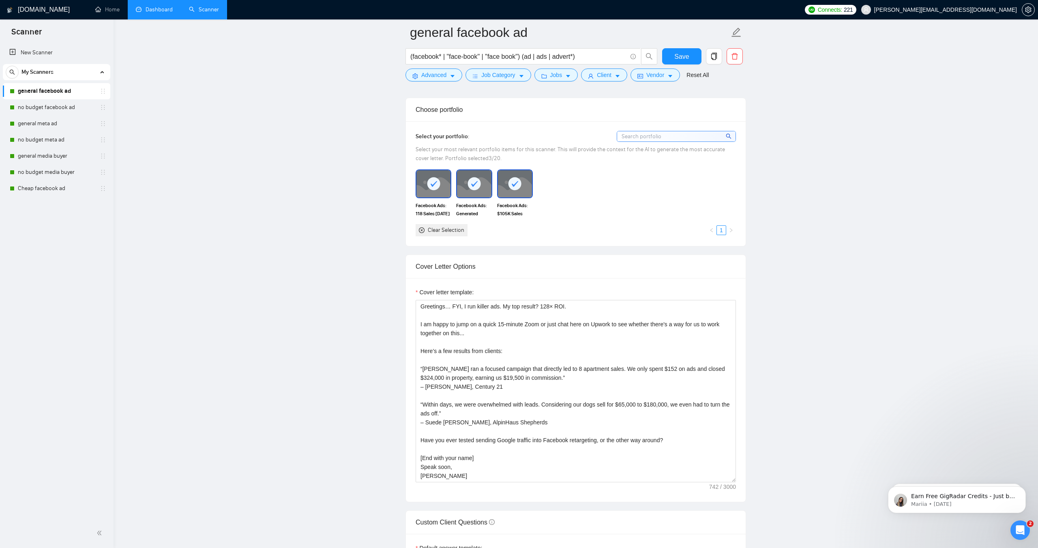
scroll to position [726, 0]
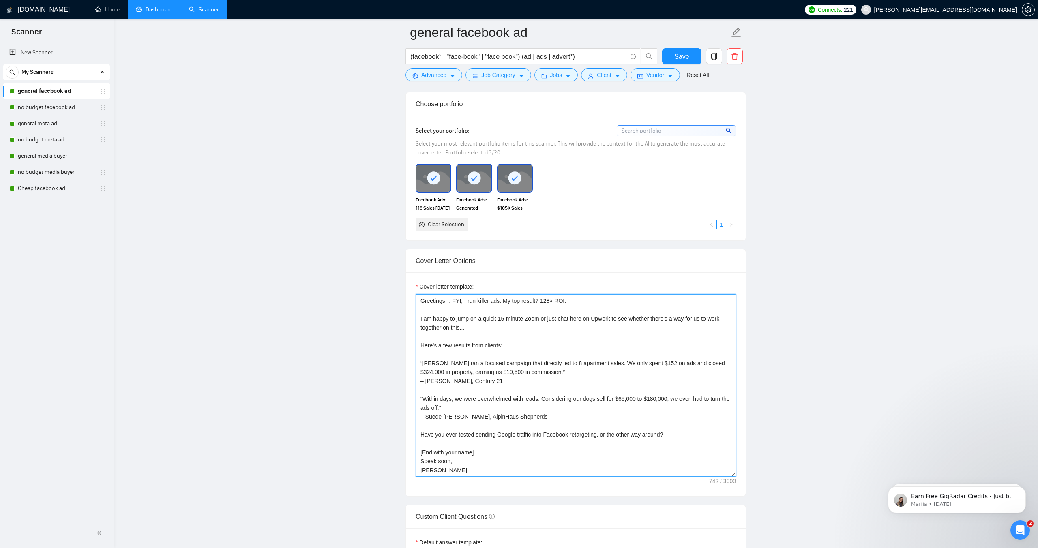
click at [488, 300] on textarea "Greetings… FYI, I run killer ads. My top result? 128× ROI. I am happy to jump o…" at bounding box center [576, 385] width 320 height 182
paste textarea "Hi it's [PERSON_NAME]…"
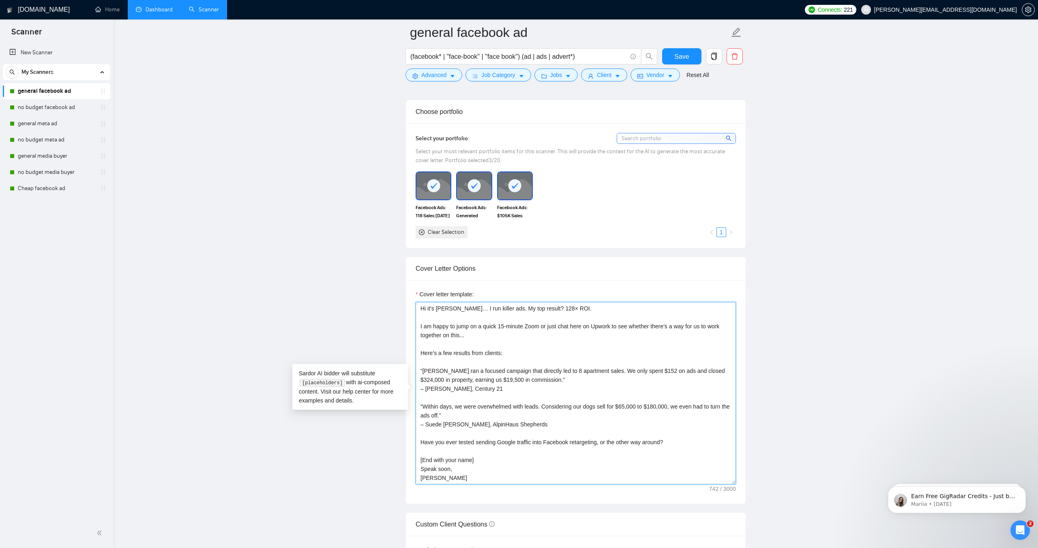
scroll to position [717, 0]
type textarea "Hi it's [PERSON_NAME]… I run killer ads. My top result? 128× ROI. I am happy to…"
click at [682, 51] on span "Save" at bounding box center [681, 56] width 15 height 10
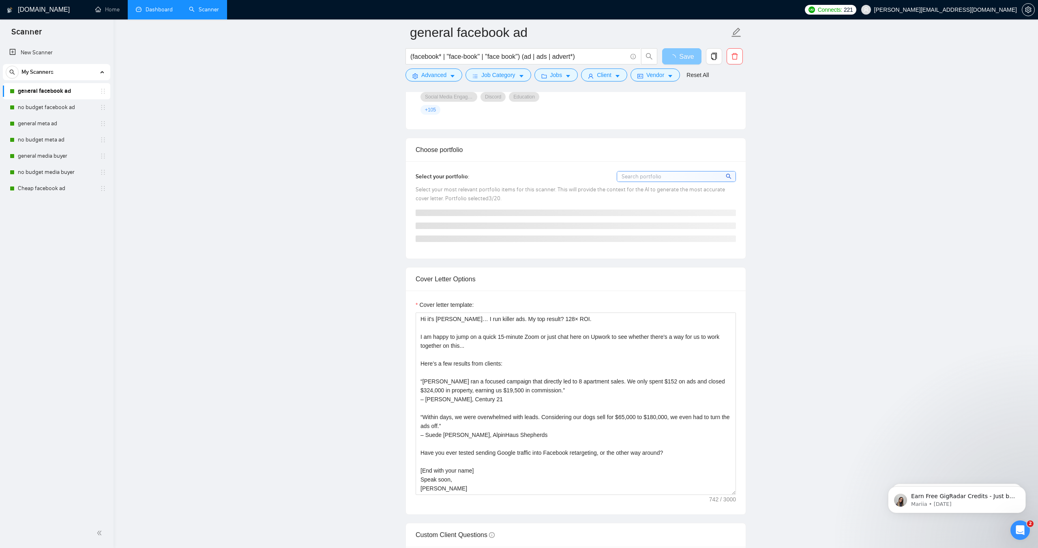
scroll to position [680, 0]
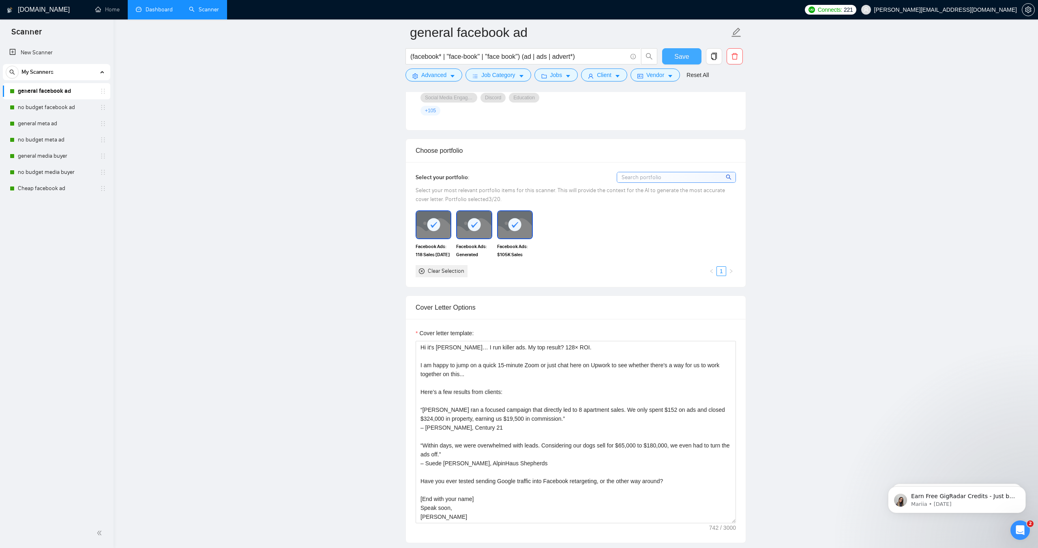
click at [684, 59] on span "Save" at bounding box center [681, 56] width 15 height 10
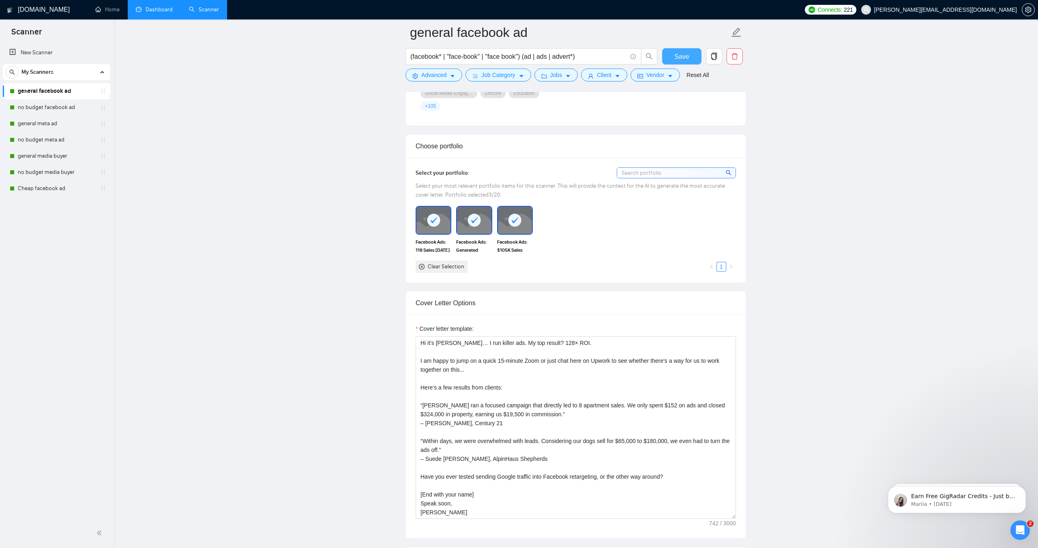
scroll to position [684, 0]
click at [48, 187] on link "Cheap facebook ad" at bounding box center [56, 188] width 77 height 16
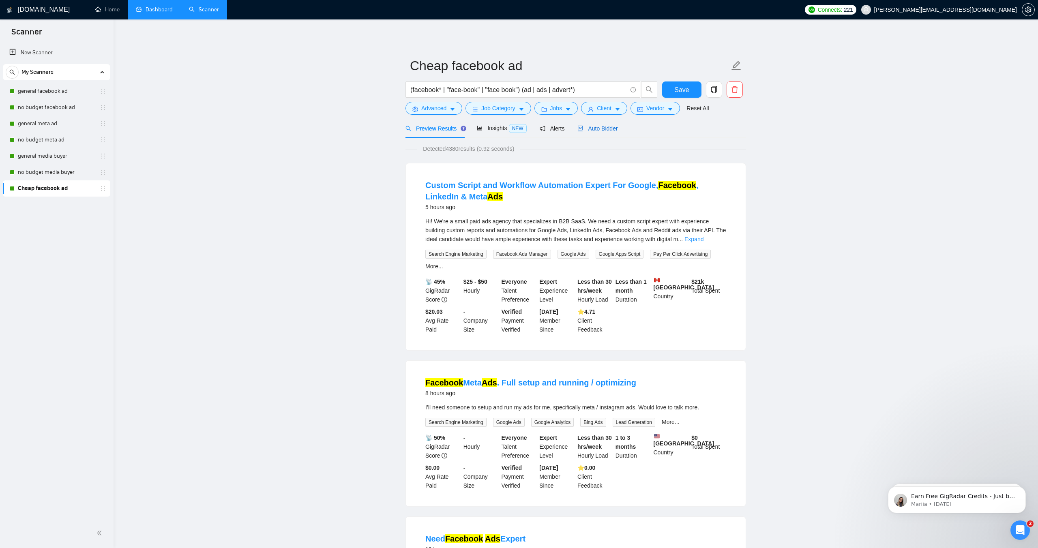
click at [606, 129] on span "Auto Bidder" at bounding box center [597, 128] width 40 height 6
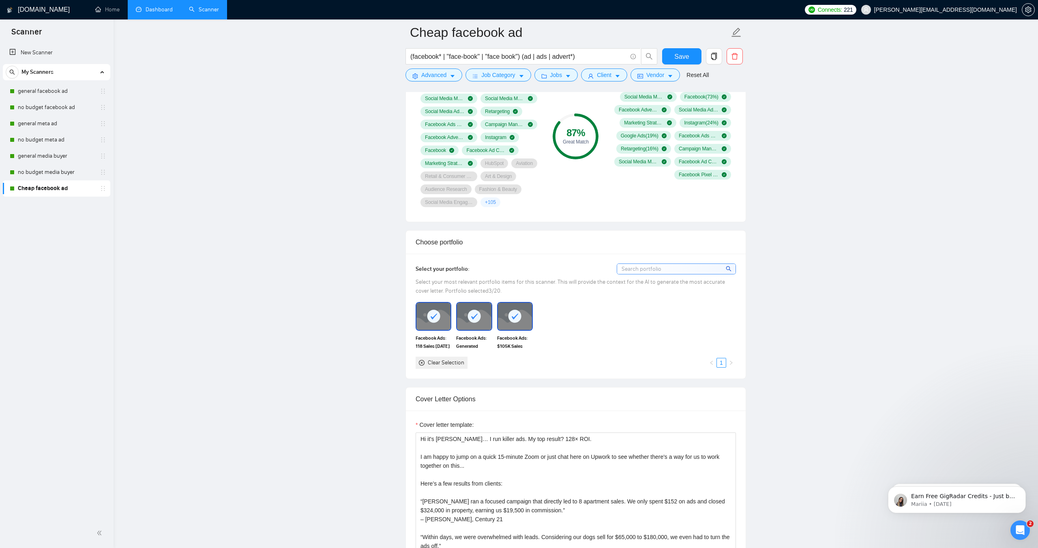
scroll to position [736, 0]
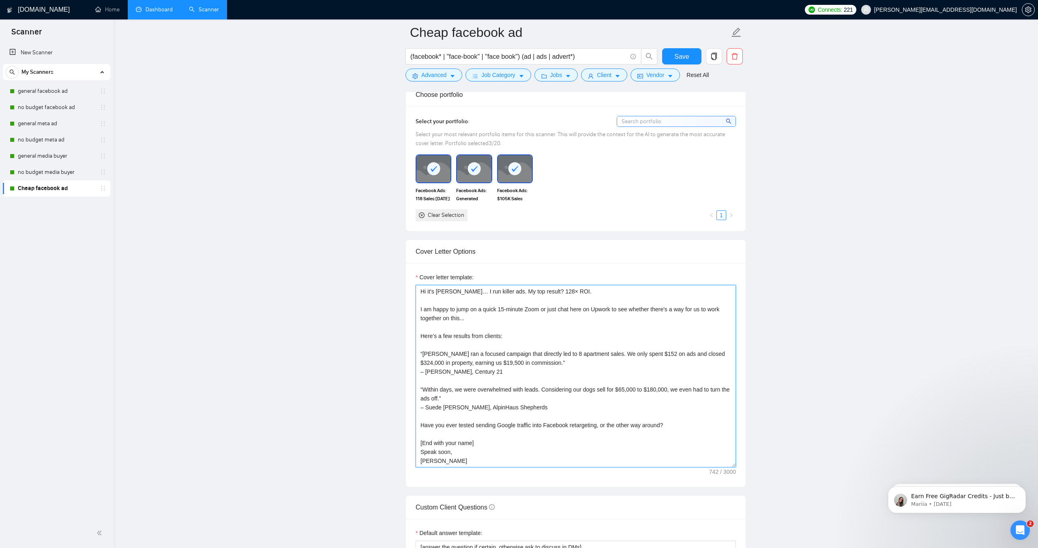
click at [461, 292] on textarea "Hi it's [PERSON_NAME]… I run killer ads. My top result? 128× ROI. I am happy to…" at bounding box center [576, 376] width 320 height 182
click at [507, 294] on textarea "Hi it's [PERSON_NAME]… I can run killer ads. My top result? 128× ROI. I am happ…" at bounding box center [576, 376] width 320 height 182
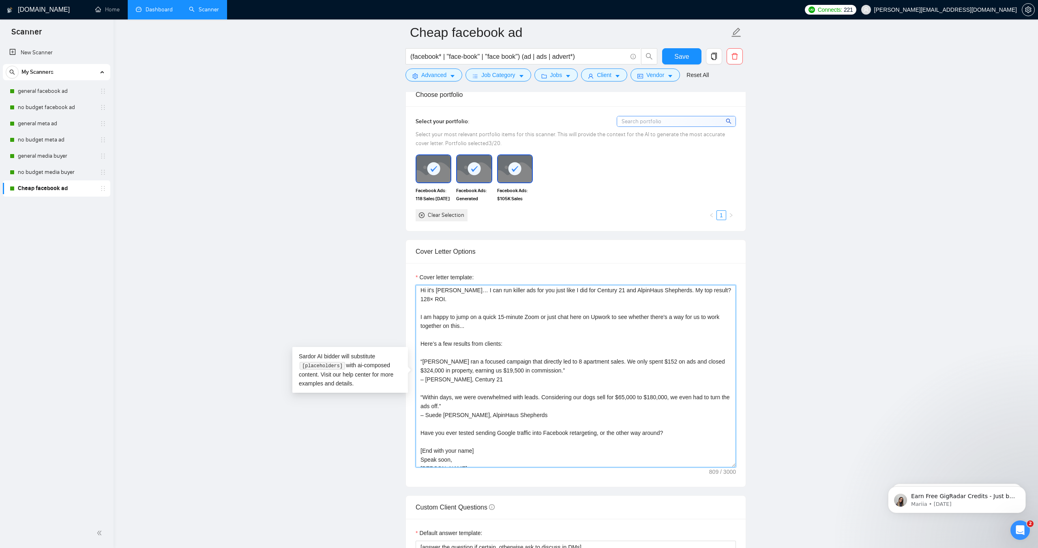
scroll to position [0, 0]
click at [535, 292] on textarea "Hi it's [PERSON_NAME]… I can run killer ads for you just like I did for Century…" at bounding box center [576, 376] width 320 height 182
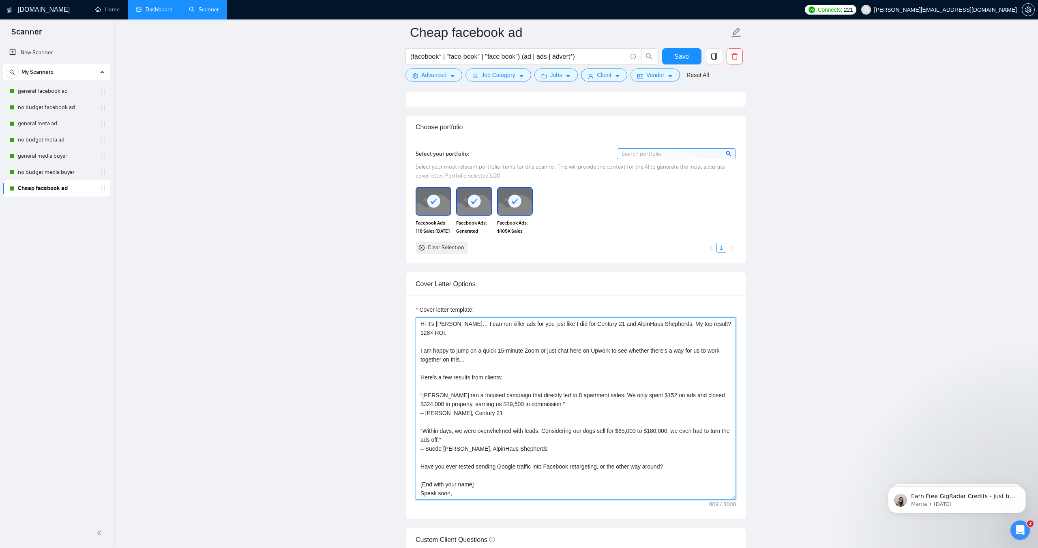
click at [457, 326] on textarea "Hi it's [PERSON_NAME]… I can run killer ads for you just like I did for Century…" at bounding box center [576, 409] width 320 height 182
drag, startPoint x: 457, startPoint y: 324, endPoint x: 412, endPoint y: 324, distance: 45.4
click at [415, 324] on div "Cover letter template: Hi it's [PERSON_NAME]… I can run killer ads for you just…" at bounding box center [576, 408] width 340 height 224
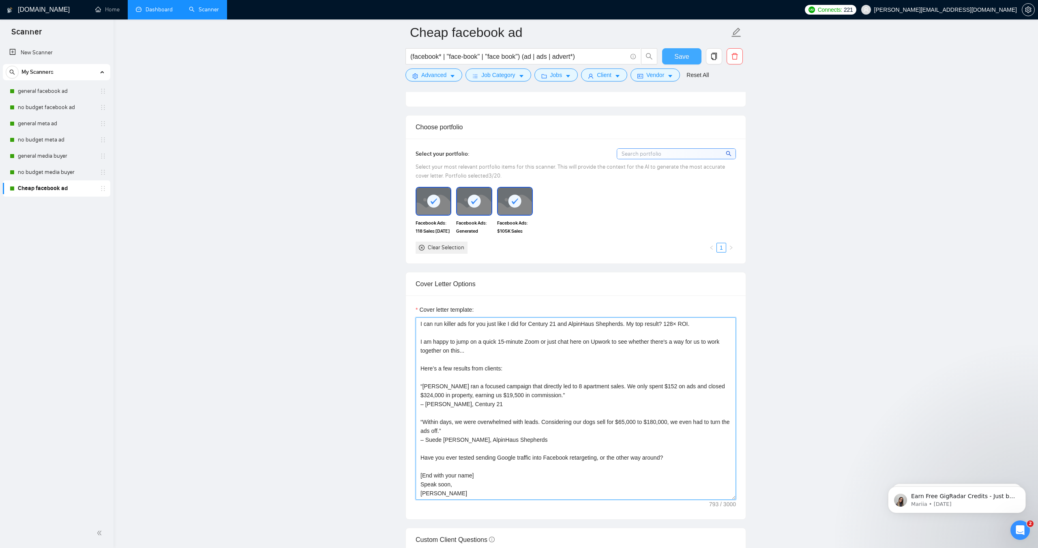
type textarea "I can run killer ads for you just like I did for Century 21 and AlpinHaus Sheph…"
click at [680, 58] on span "Save" at bounding box center [681, 56] width 15 height 10
